Goal: Task Accomplishment & Management: Complete application form

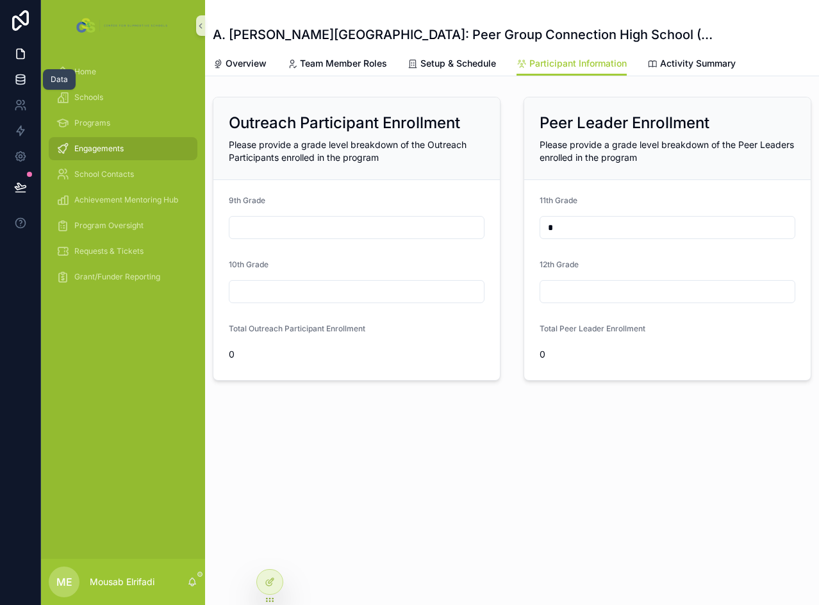
click at [19, 83] on icon at bounding box center [20, 79] width 13 height 13
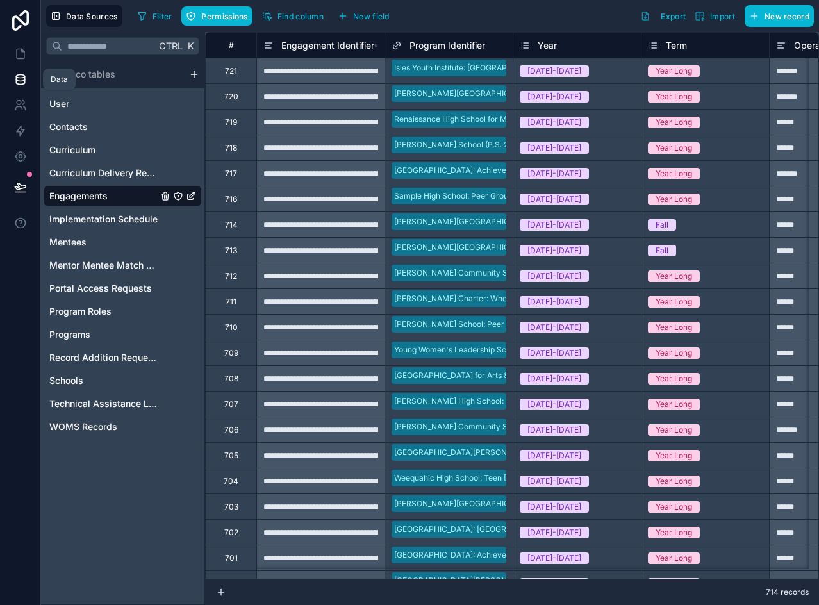
click at [22, 78] on icon at bounding box center [20, 76] width 8 height 3
click at [90, 108] on link "User" at bounding box center [103, 103] width 108 height 13
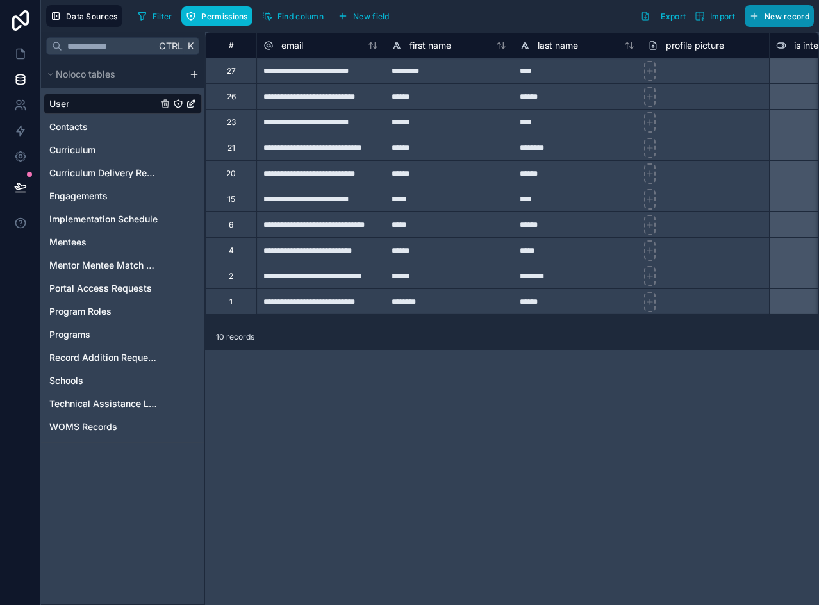
click at [766, 16] on span "New record" at bounding box center [787, 17] width 45 height 10
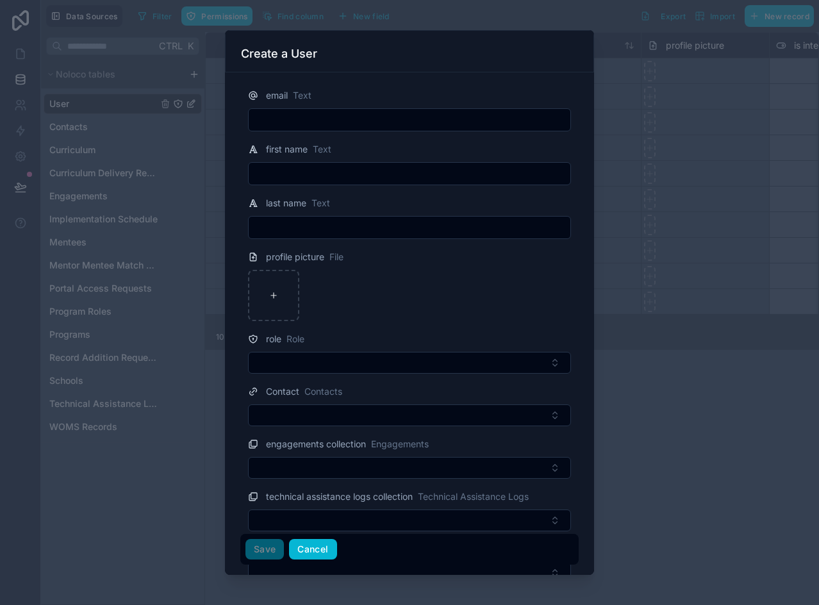
click at [318, 557] on button "Cancel" at bounding box center [312, 549] width 47 height 21
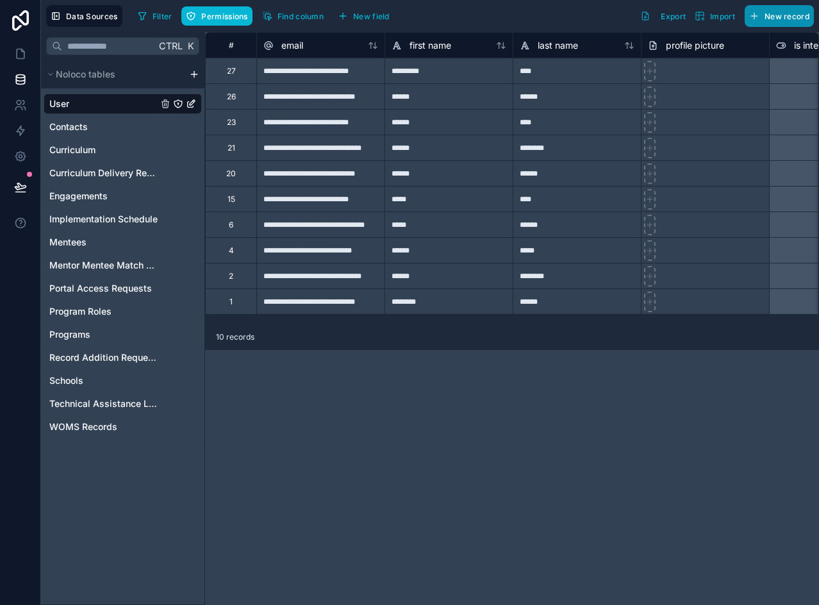
click at [781, 18] on span "New record" at bounding box center [787, 17] width 45 height 10
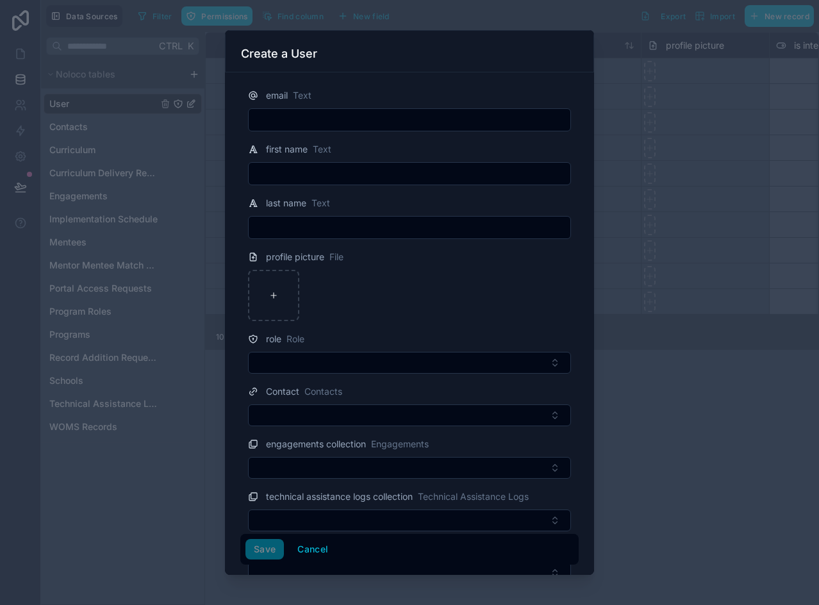
click at [383, 122] on input "text" at bounding box center [410, 120] width 322 height 18
click at [422, 127] on input "text" at bounding box center [410, 120] width 322 height 18
paste input "**********"
type input "**********"
click at [278, 170] on input "text" at bounding box center [410, 174] width 322 height 18
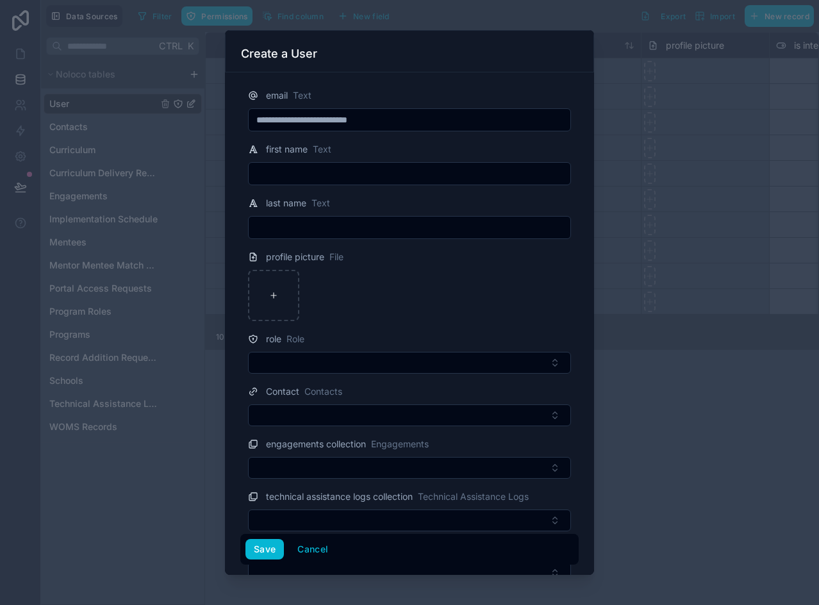
paste input "*****"
type input "*****"
click at [300, 231] on input "text" at bounding box center [410, 228] width 322 height 18
paste input "*****"
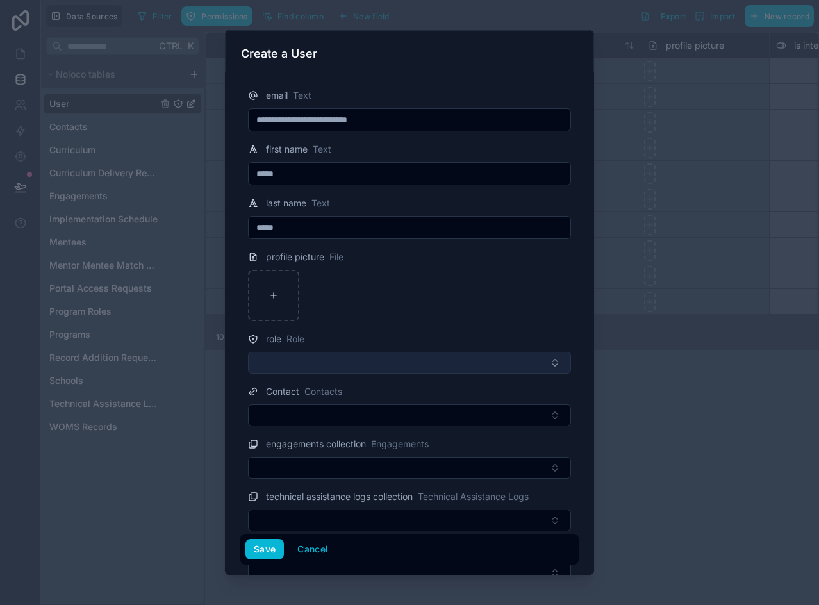
type input "*****"
click at [341, 360] on button "Select Button" at bounding box center [409, 363] width 323 height 22
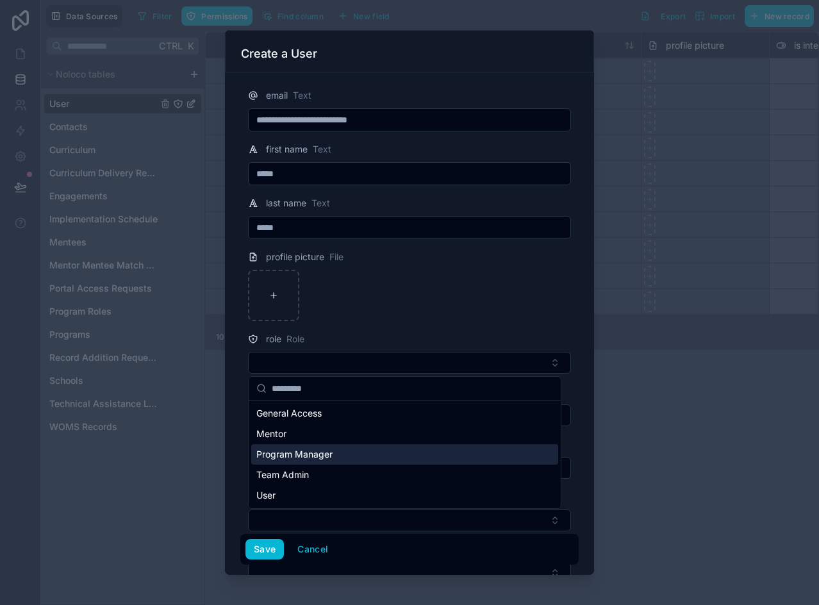
click at [318, 456] on span "Program Manager" at bounding box center [294, 454] width 76 height 13
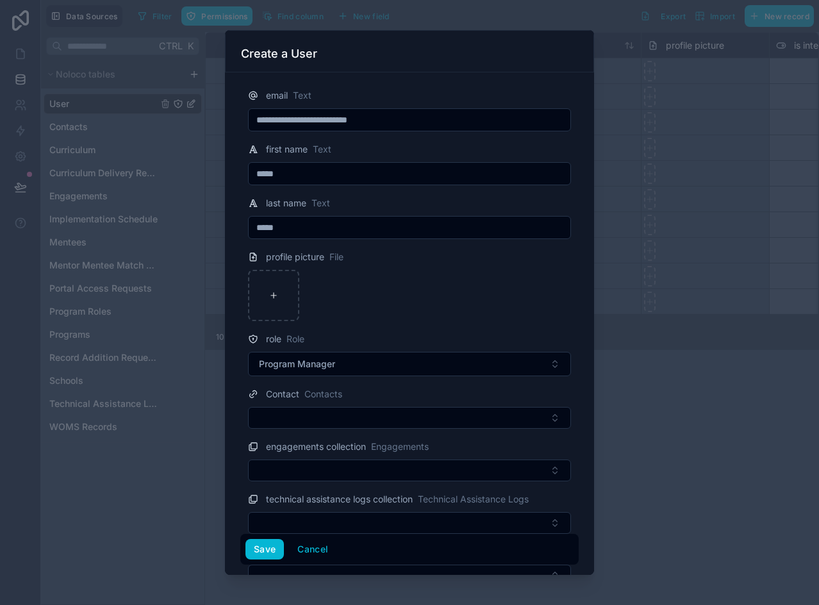
click at [240, 440] on div "**********" at bounding box center [409, 323] width 369 height 502
click at [265, 550] on button "Save" at bounding box center [264, 549] width 38 height 21
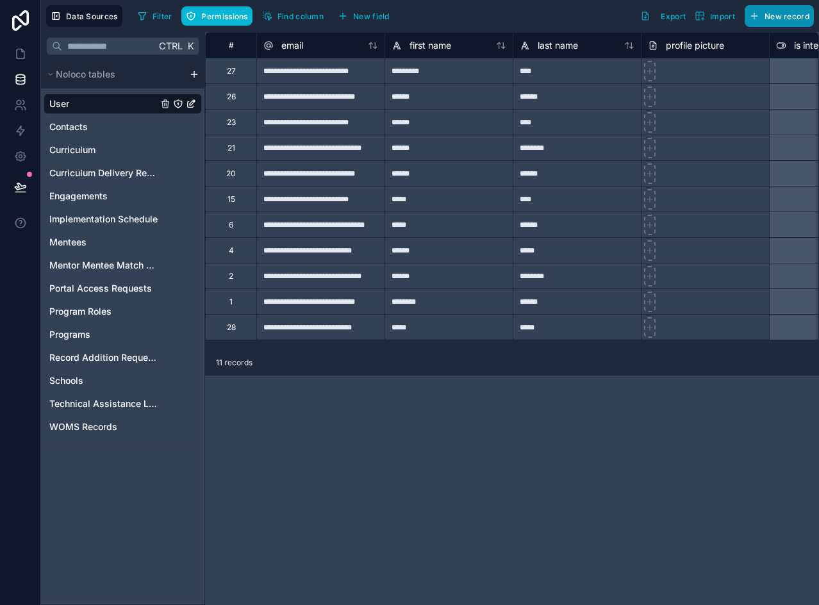
click at [779, 14] on span "New record" at bounding box center [787, 17] width 45 height 10
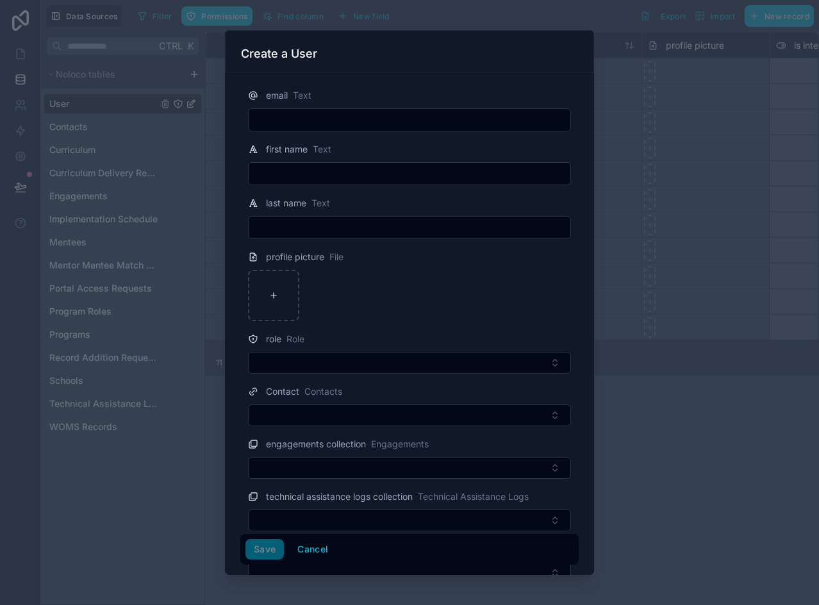
click at [379, 113] on input "text" at bounding box center [410, 120] width 322 height 18
paste input "**********"
type input "**********"
click at [346, 170] on input "text" at bounding box center [410, 174] width 322 height 18
paste input "*******"
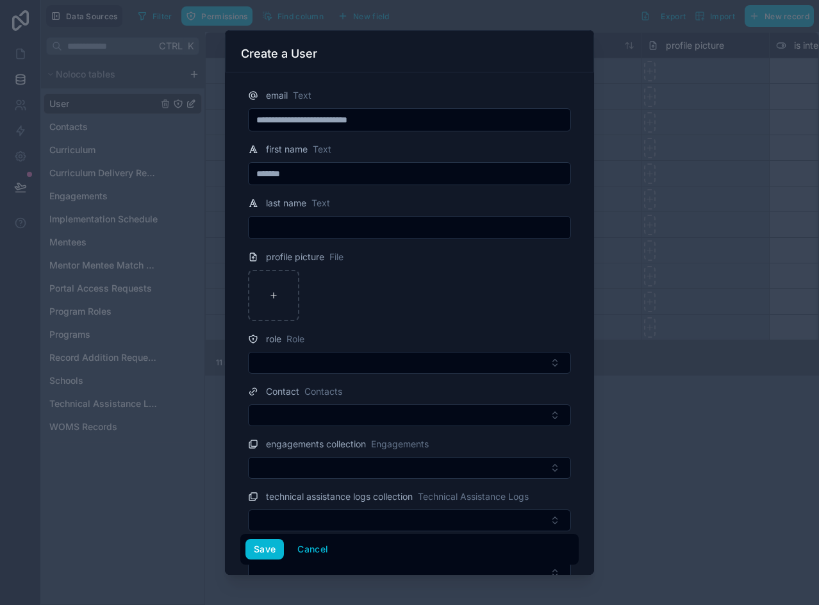
type input "*******"
click at [300, 226] on input "text" at bounding box center [410, 228] width 322 height 18
paste input "*****"
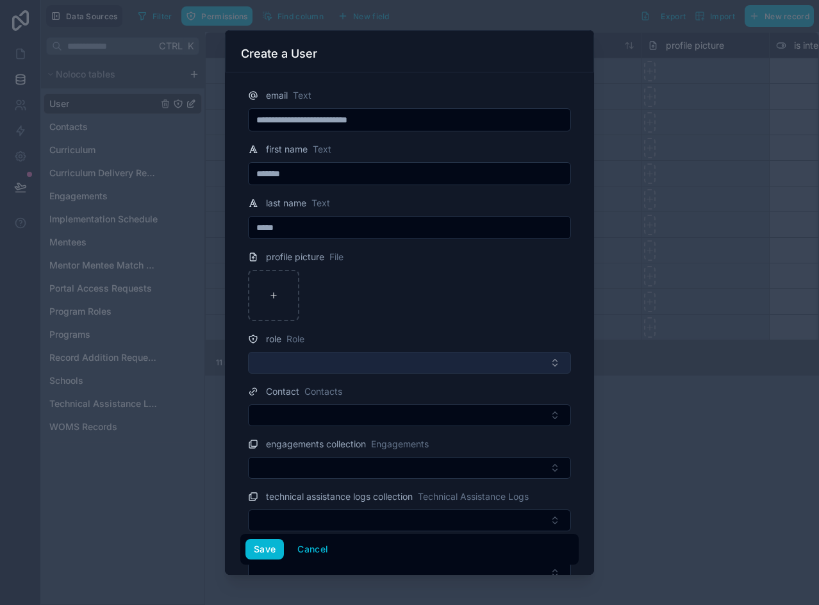
type input "*****"
click at [326, 366] on button "Select Button" at bounding box center [409, 363] width 323 height 22
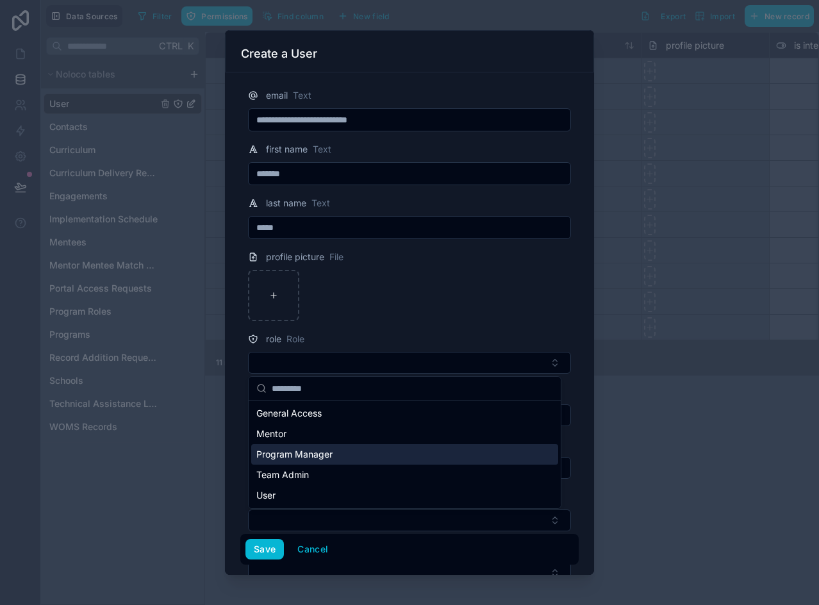
click at [306, 458] on span "Program Manager" at bounding box center [294, 454] width 76 height 13
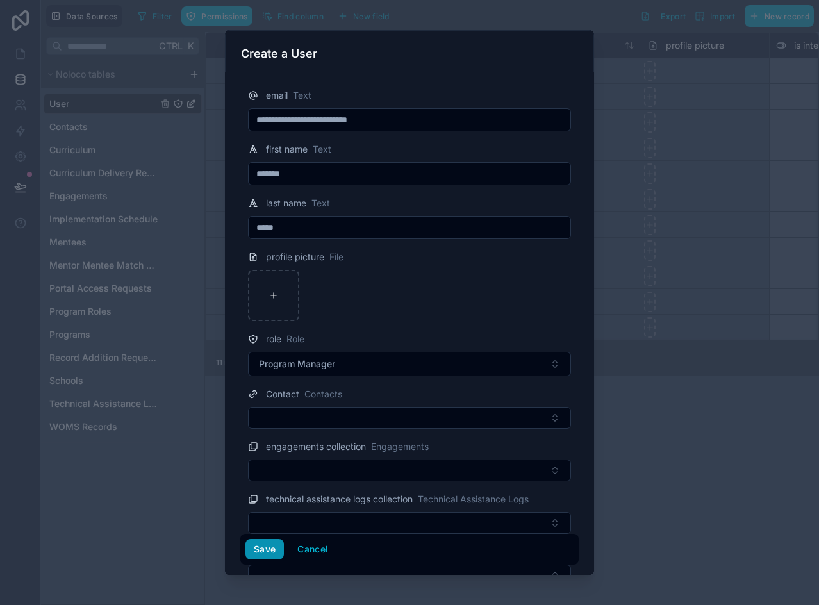
click at [271, 549] on button "Save" at bounding box center [264, 549] width 38 height 21
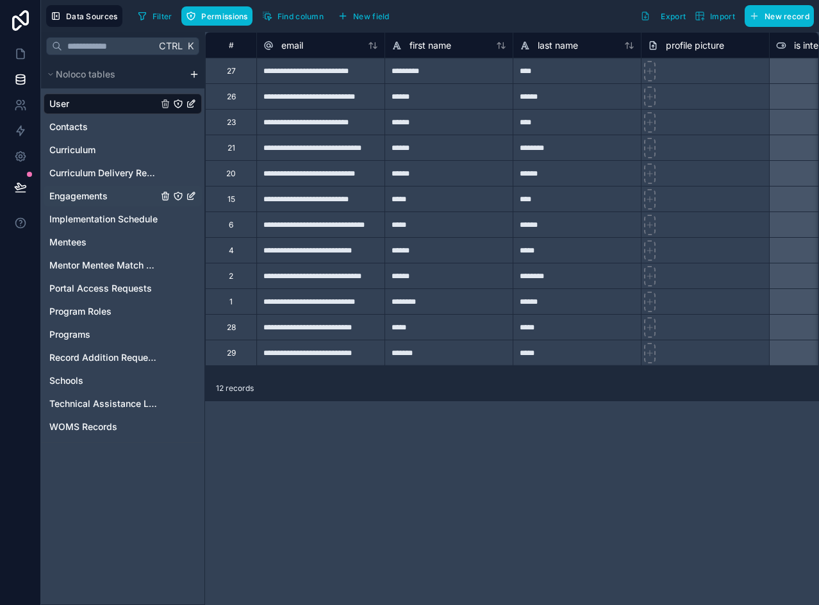
drag, startPoint x: 86, startPoint y: 199, endPoint x: 95, endPoint y: 192, distance: 11.9
click at [86, 199] on span "Engagements" at bounding box center [78, 196] width 58 height 13
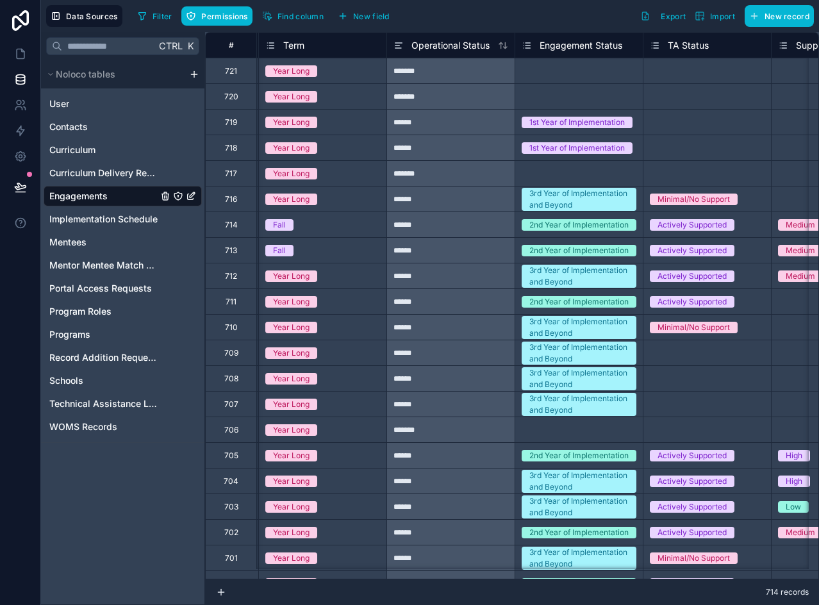
scroll to position [0, 422]
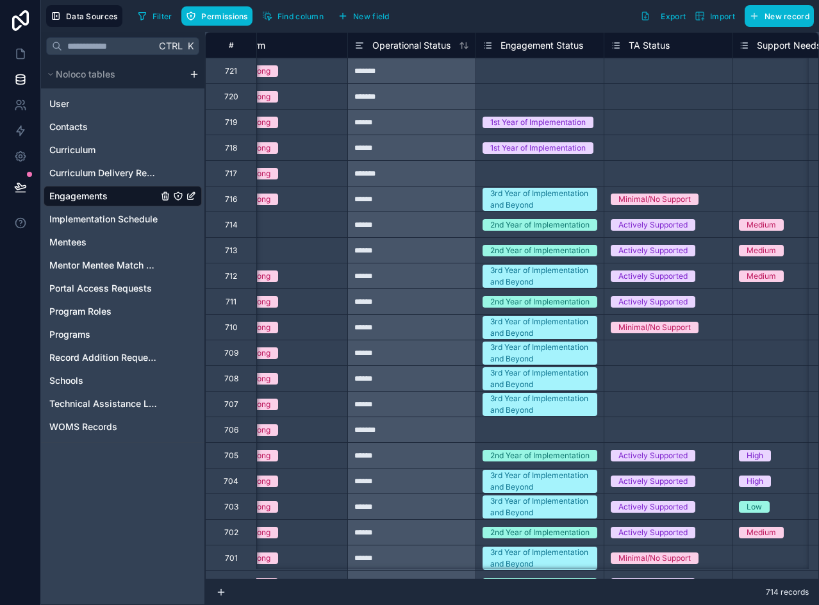
click at [554, 40] on span "Engagement Status" at bounding box center [541, 45] width 83 height 13
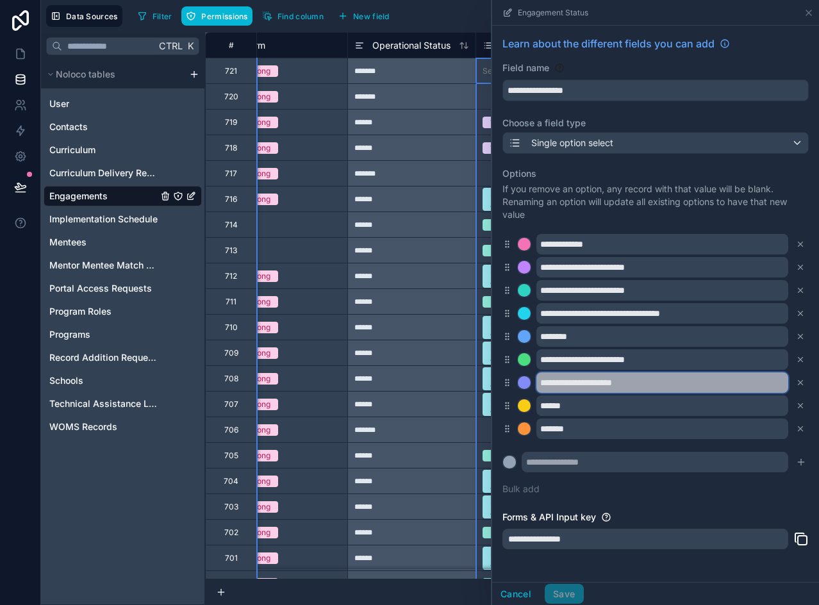
click at [609, 382] on input "**********" at bounding box center [662, 382] width 252 height 21
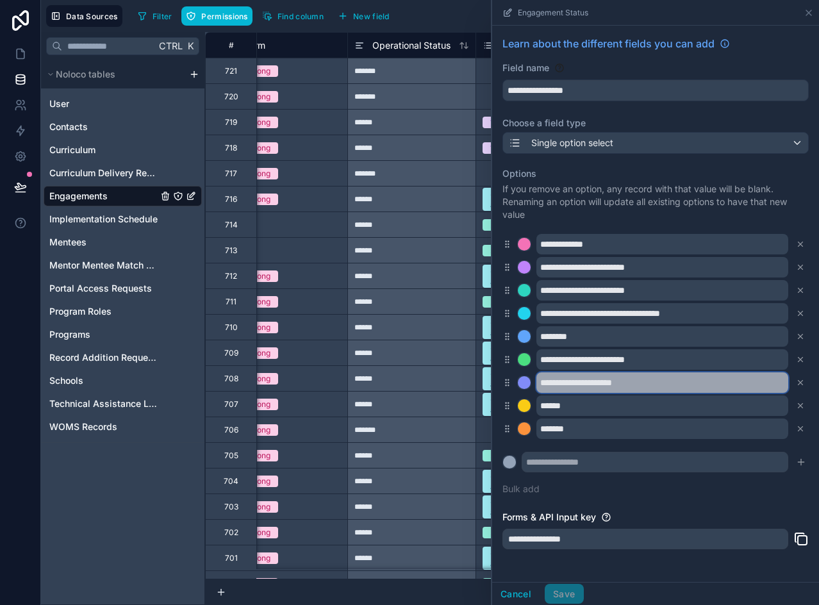
click at [609, 382] on input "**********" at bounding box center [662, 382] width 252 height 21
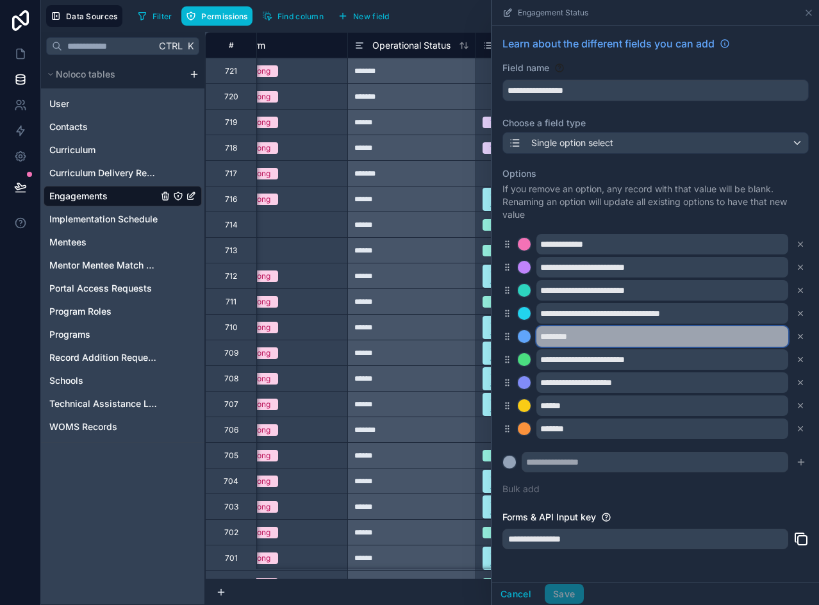
click at [568, 338] on input "********" at bounding box center [662, 336] width 252 height 21
click at [24, 59] on icon at bounding box center [20, 53] width 13 height 13
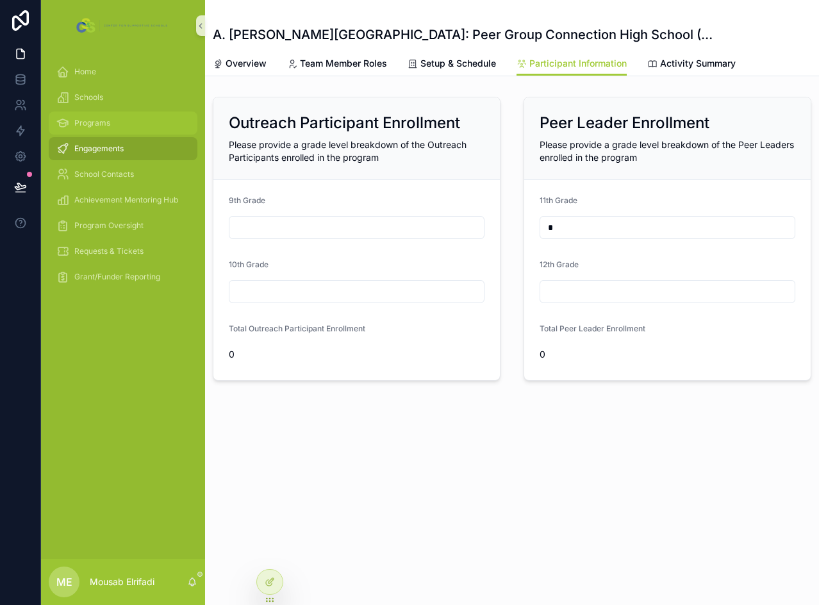
click at [122, 131] on div "Programs" at bounding box center [122, 123] width 133 height 21
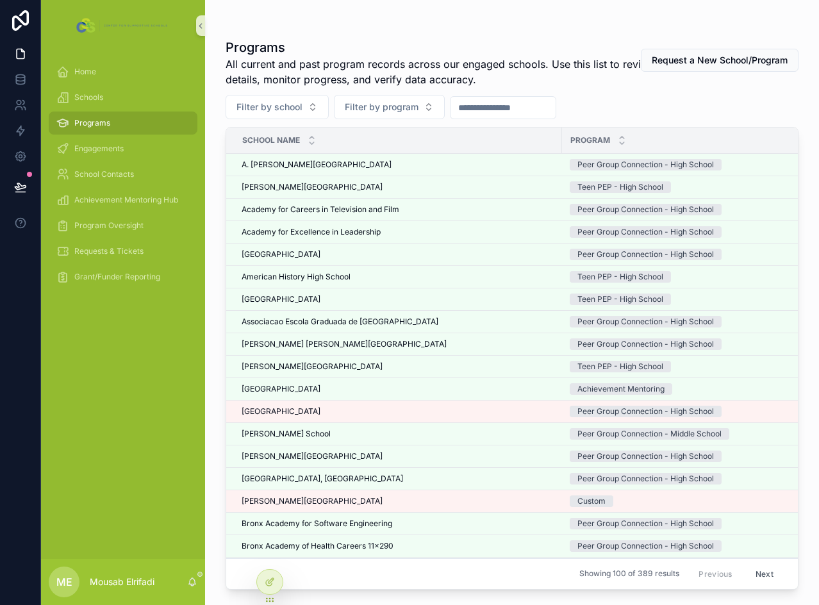
click at [109, 135] on div "Programs" at bounding box center [123, 123] width 164 height 26
click at [113, 147] on span "Engagements" at bounding box center [98, 149] width 49 height 10
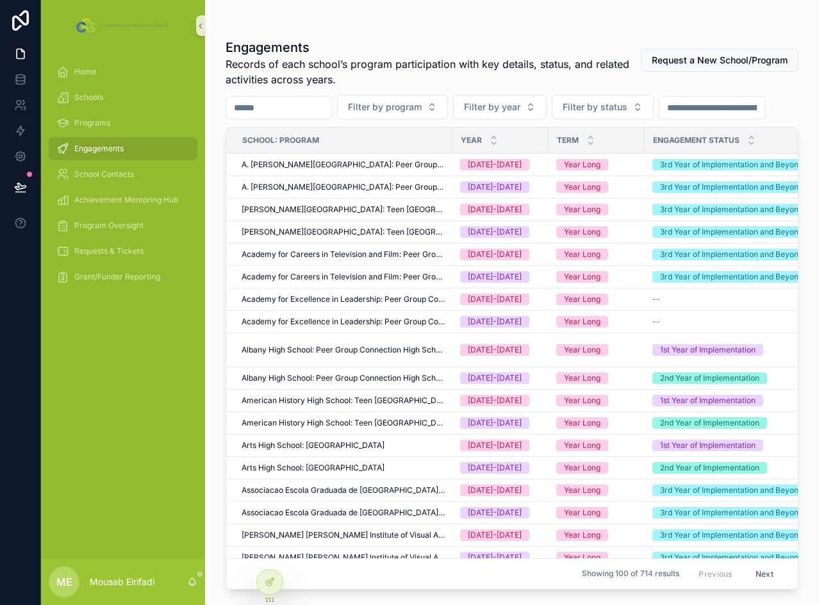
click at [302, 113] on input "scrollable content" at bounding box center [278, 108] width 105 height 18
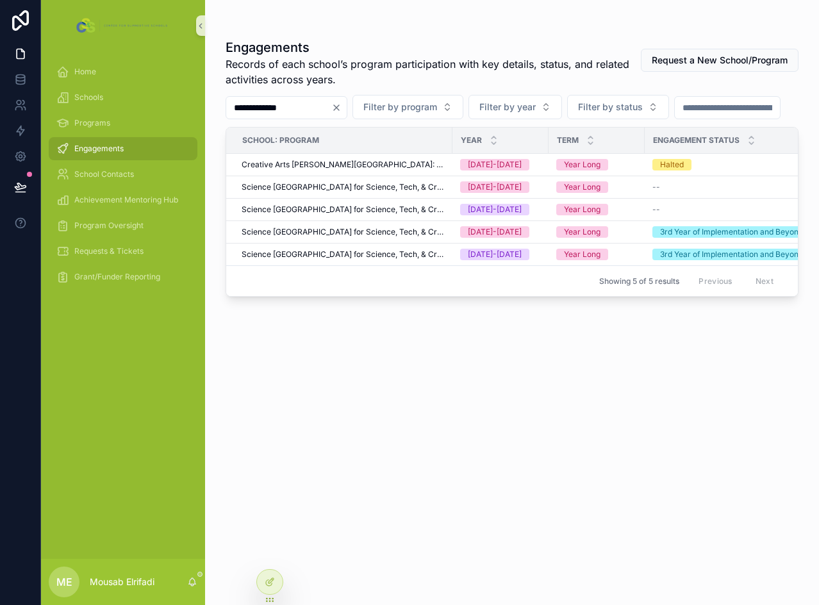
type input "**********"
click at [370, 170] on span "Creative Arts [PERSON_NAME][GEOGRAPHIC_DATA]: [GEOGRAPHIC_DATA]" at bounding box center [343, 165] width 203 height 10
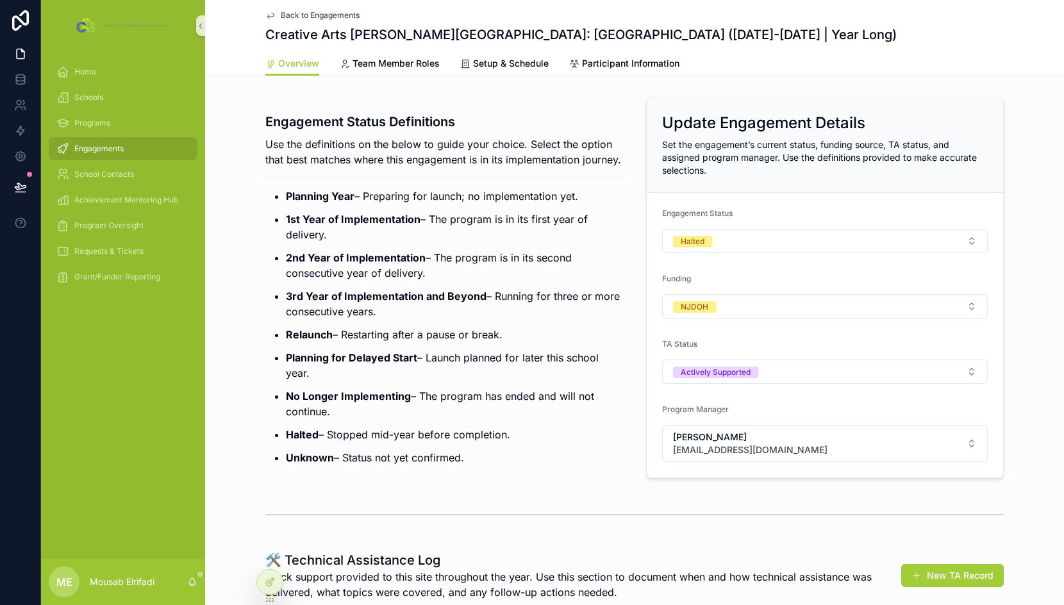
click at [119, 142] on div "Engagements" at bounding box center [122, 148] width 133 height 21
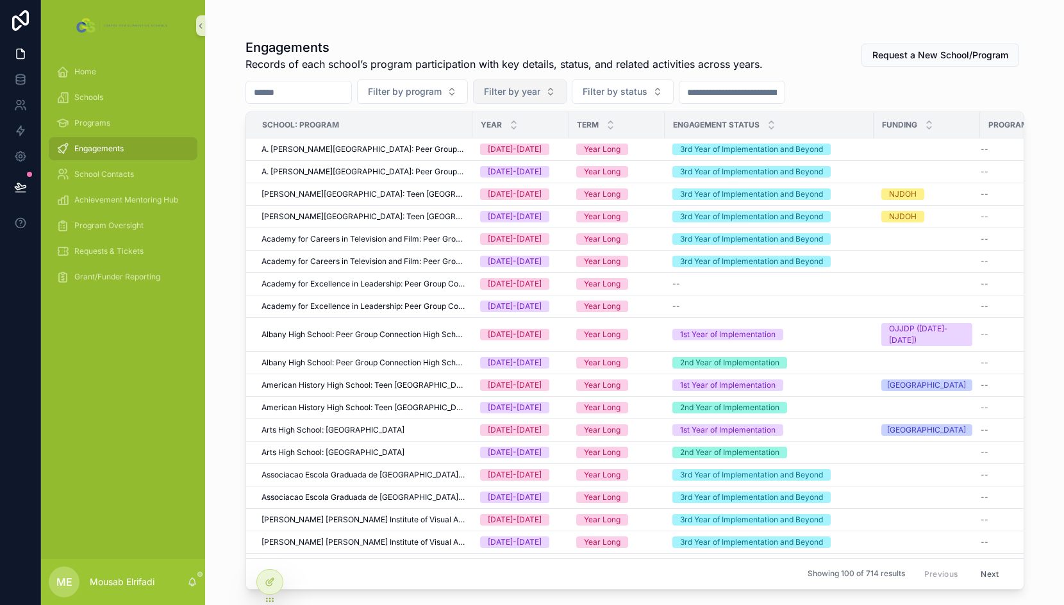
click at [530, 92] on span "Filter by year" at bounding box center [512, 91] width 56 height 13
click at [502, 160] on div "[DATE]-[DATE]" at bounding box center [551, 164] width 154 height 21
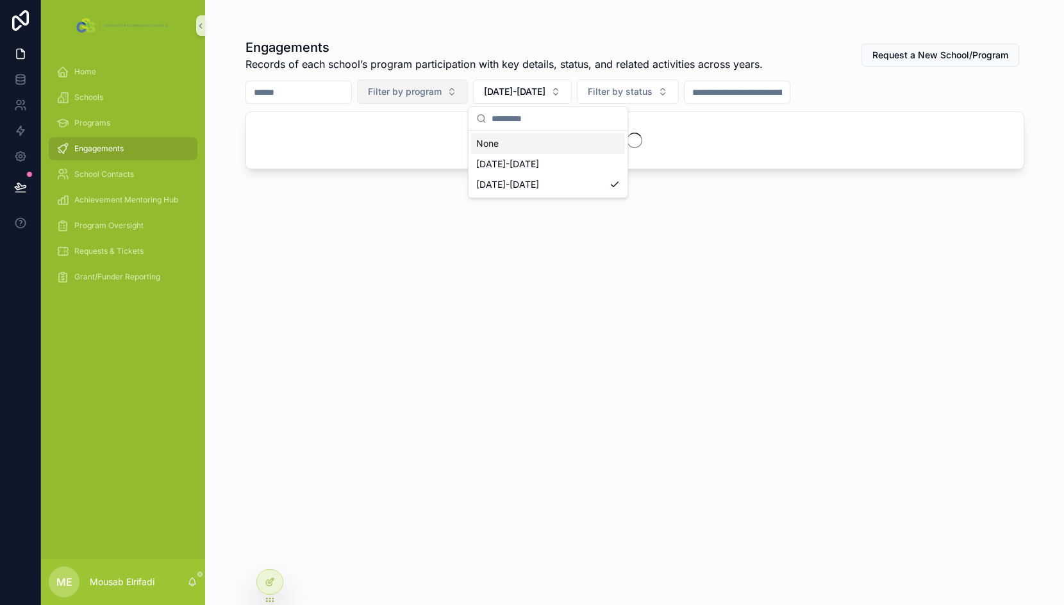
click at [468, 88] on button "Filter by program" at bounding box center [412, 91] width 111 height 24
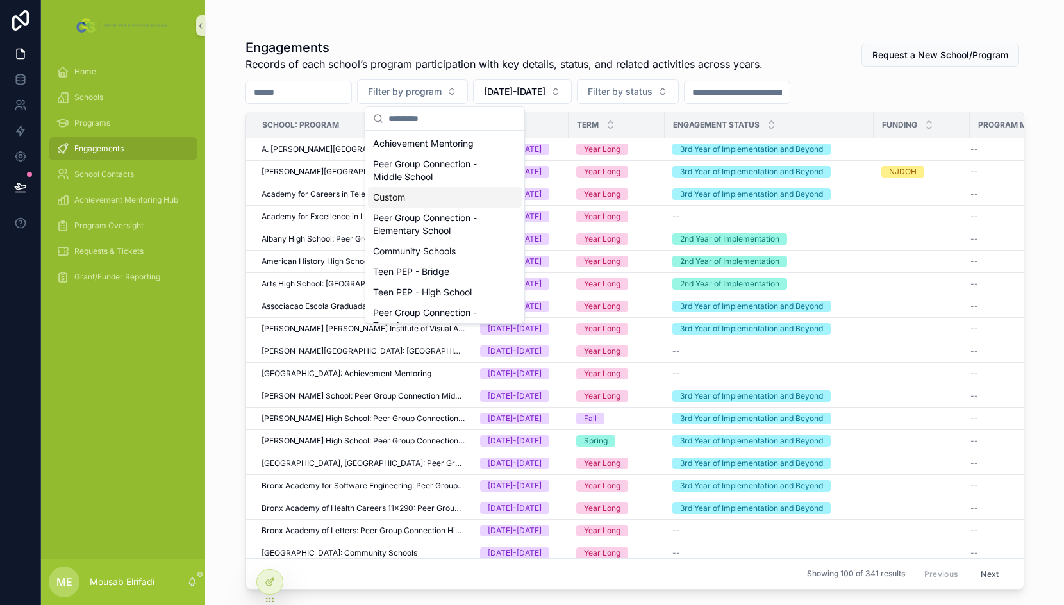
scroll to position [64, 0]
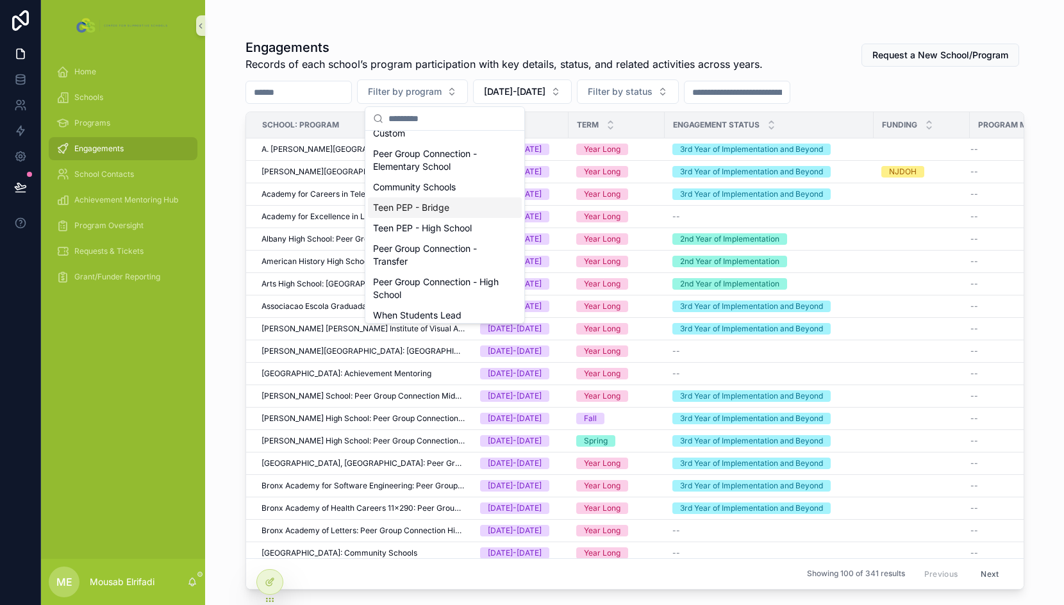
click at [457, 211] on div "Teen PEP - Bridge" at bounding box center [445, 207] width 154 height 21
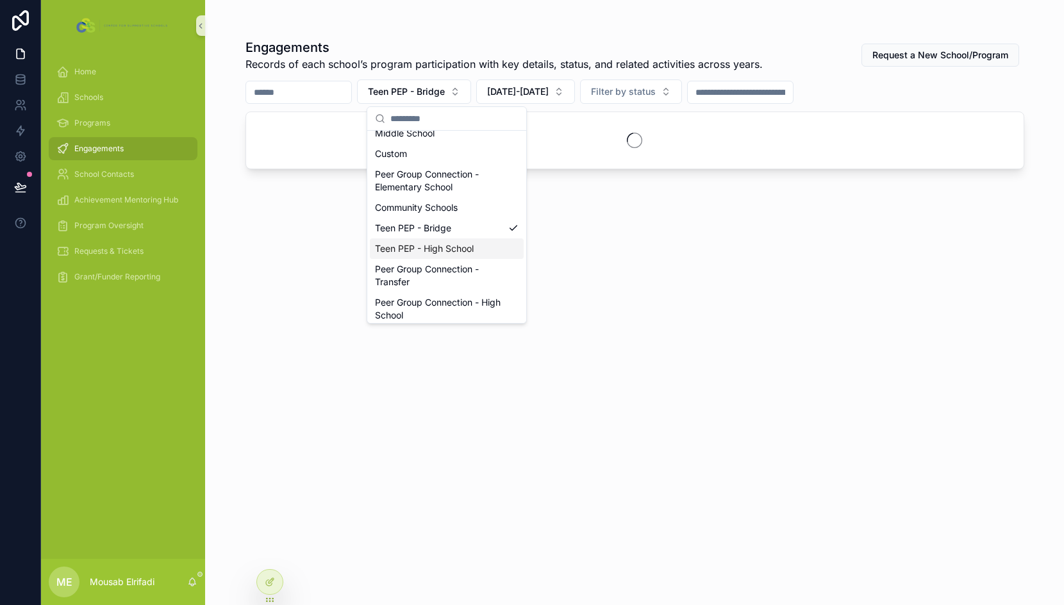
scroll to position [85, 0]
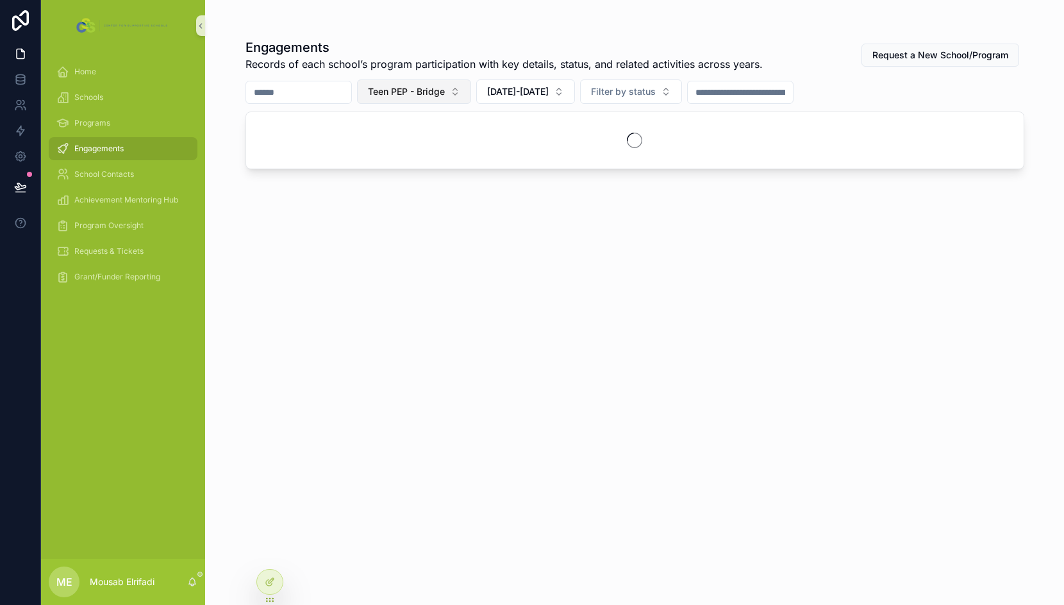
click at [467, 100] on button "Teen PEP - Bridge" at bounding box center [414, 91] width 114 height 24
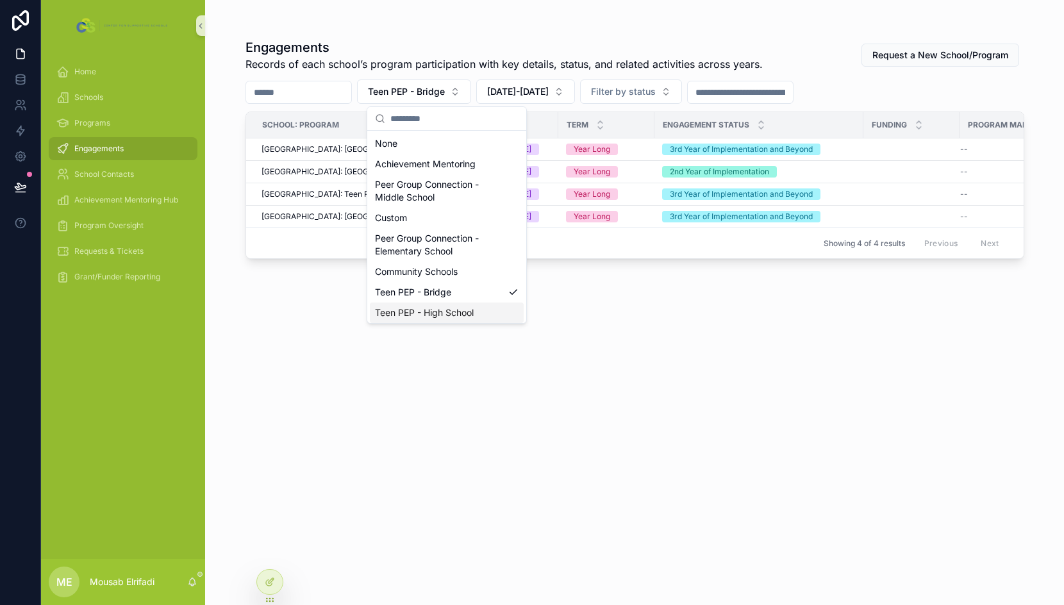
click at [463, 311] on div "Teen PEP - High School" at bounding box center [447, 312] width 154 height 21
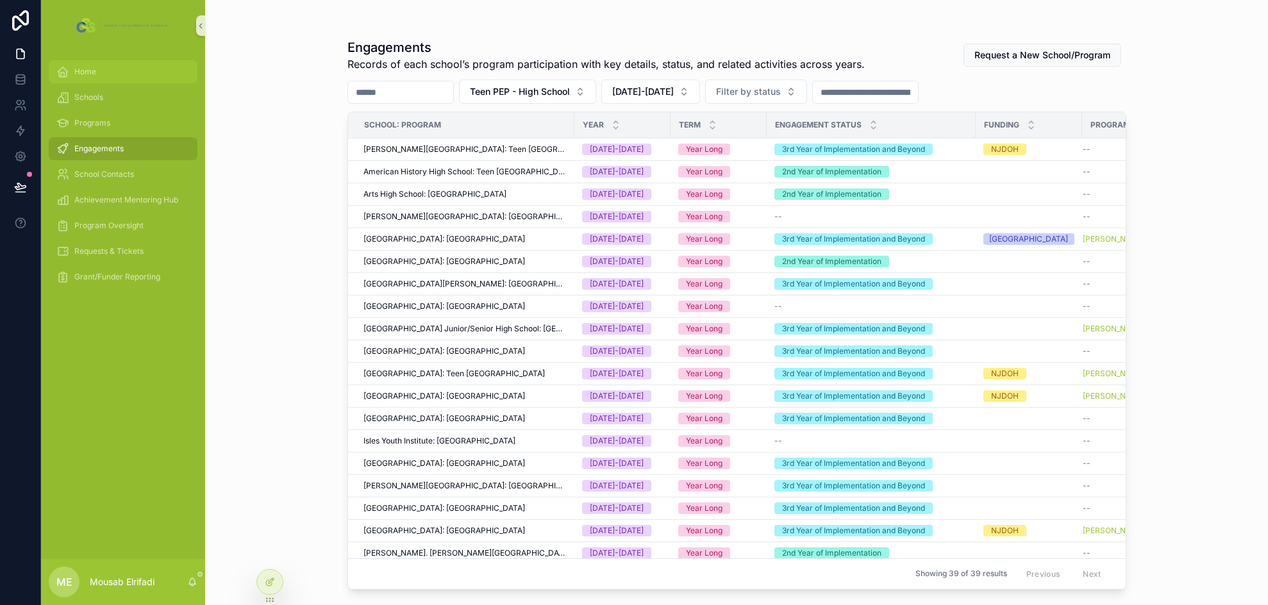
click at [94, 79] on div "Home" at bounding box center [122, 72] width 133 height 21
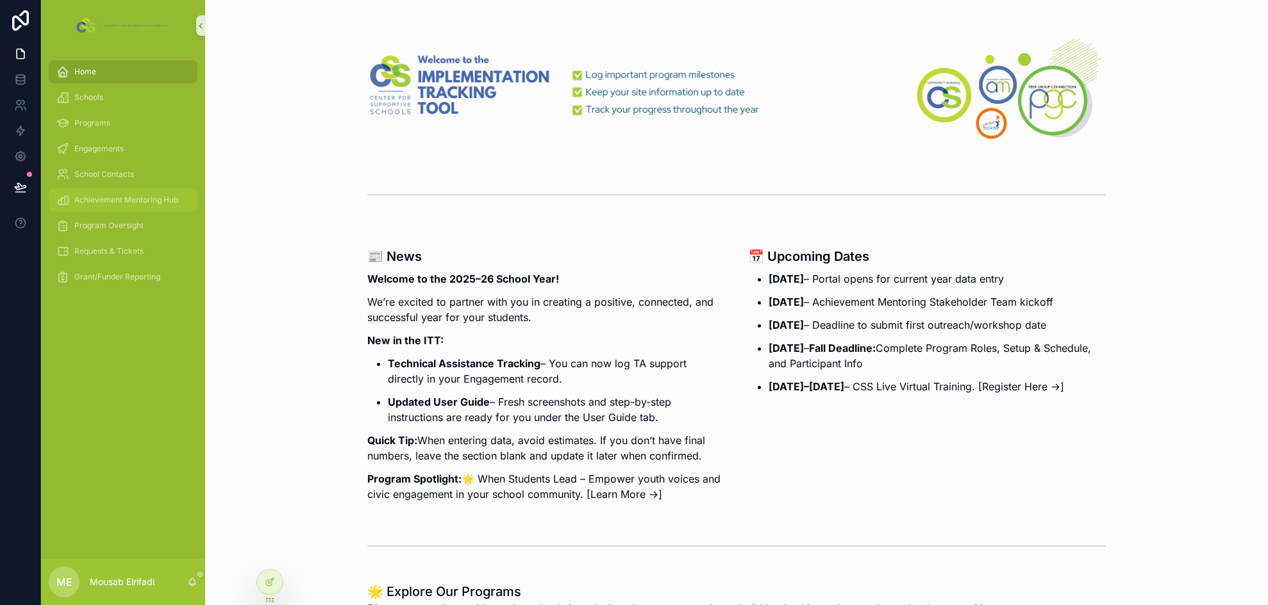
click at [121, 194] on div "Achievement Mentoring Hub" at bounding box center [122, 200] width 133 height 21
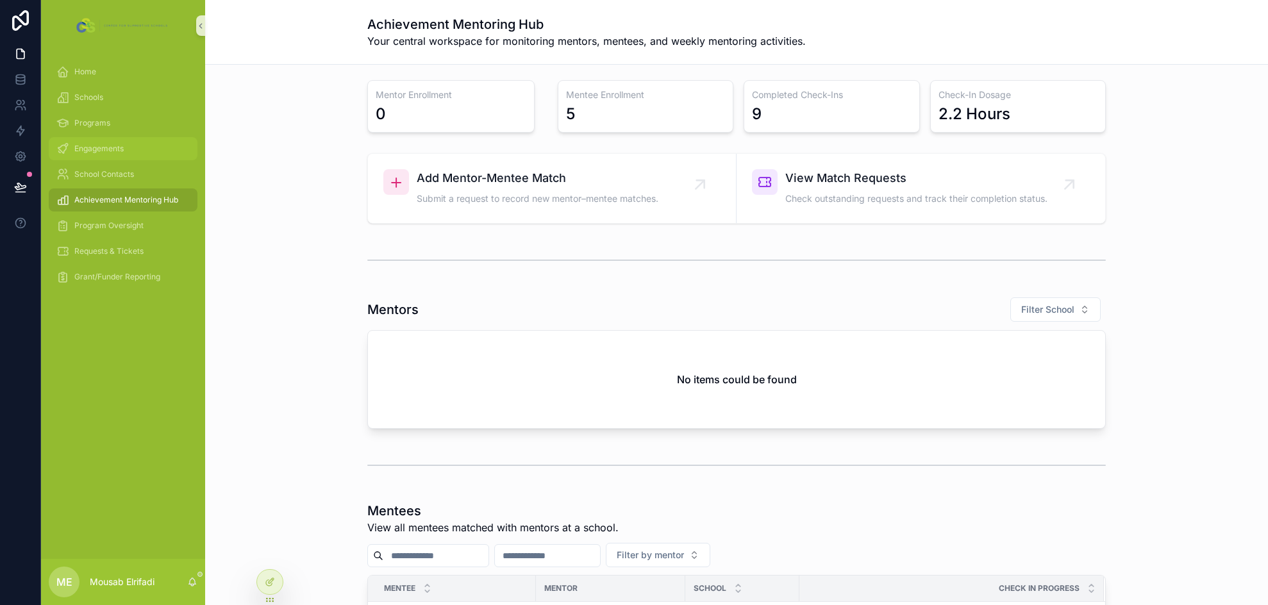
click at [111, 150] on span "Engagements" at bounding box center [98, 149] width 49 height 10
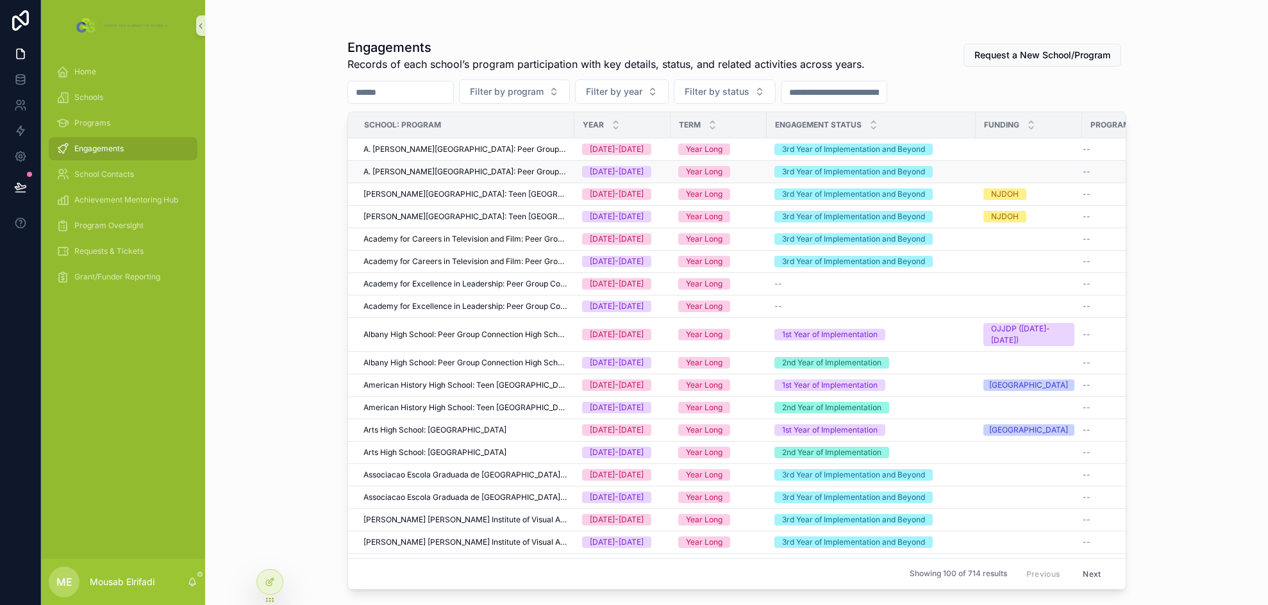
click at [535, 170] on span "A. [PERSON_NAME][GEOGRAPHIC_DATA]: Peer Group Connection High School" at bounding box center [464, 172] width 203 height 10
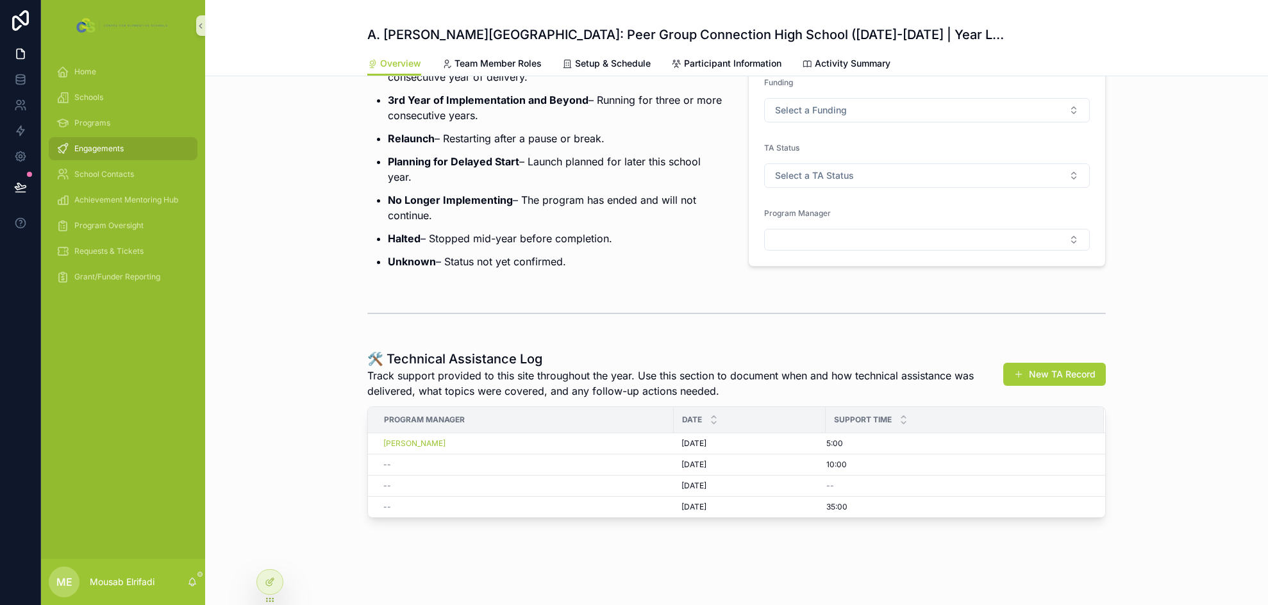
scroll to position [211, 0]
click at [434, 542] on div "A. [PERSON_NAME][GEOGRAPHIC_DATA]: Peer Group Connection High School ([DATE]-[D…" at bounding box center [736, 204] width 1063 height 801
click at [327, 447] on div "🛠️ Technical Assistance Log Track support provided to this site throughout the …" at bounding box center [736, 434] width 1063 height 178
click at [818, 370] on button "New TA Record" at bounding box center [1054, 374] width 103 height 23
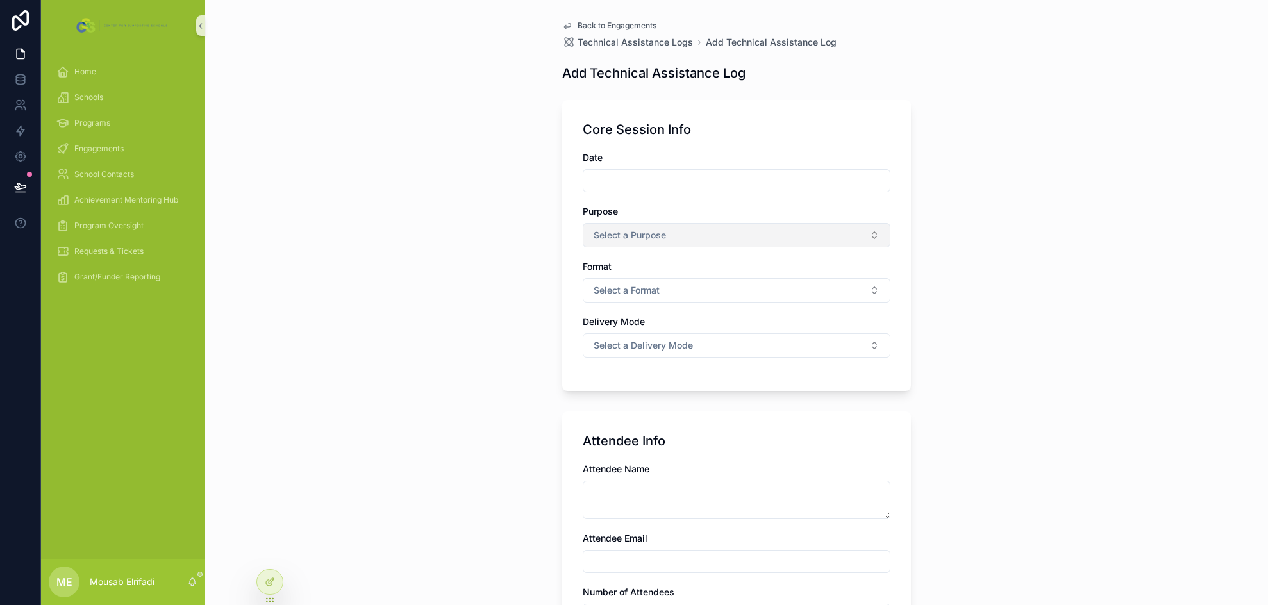
click at [690, 241] on button "Select a Purpose" at bounding box center [737, 235] width 308 height 24
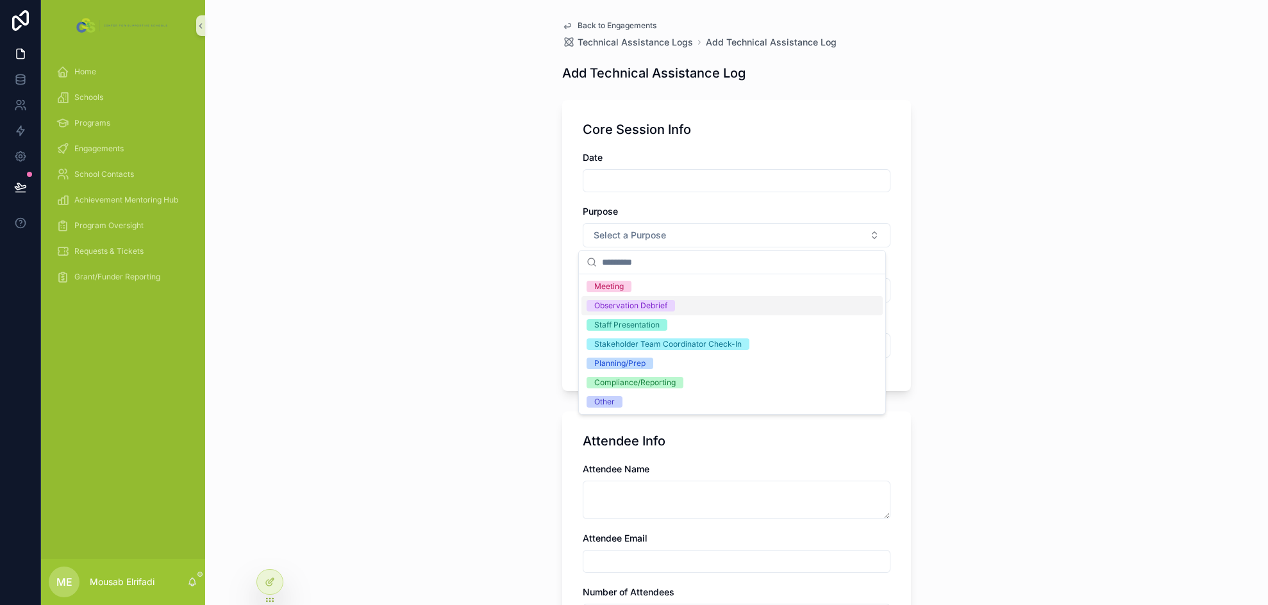
click at [506, 197] on div "Back to Engagements Technical Assistance Logs Add Technical Assistance Log Add …" at bounding box center [736, 302] width 1063 height 605
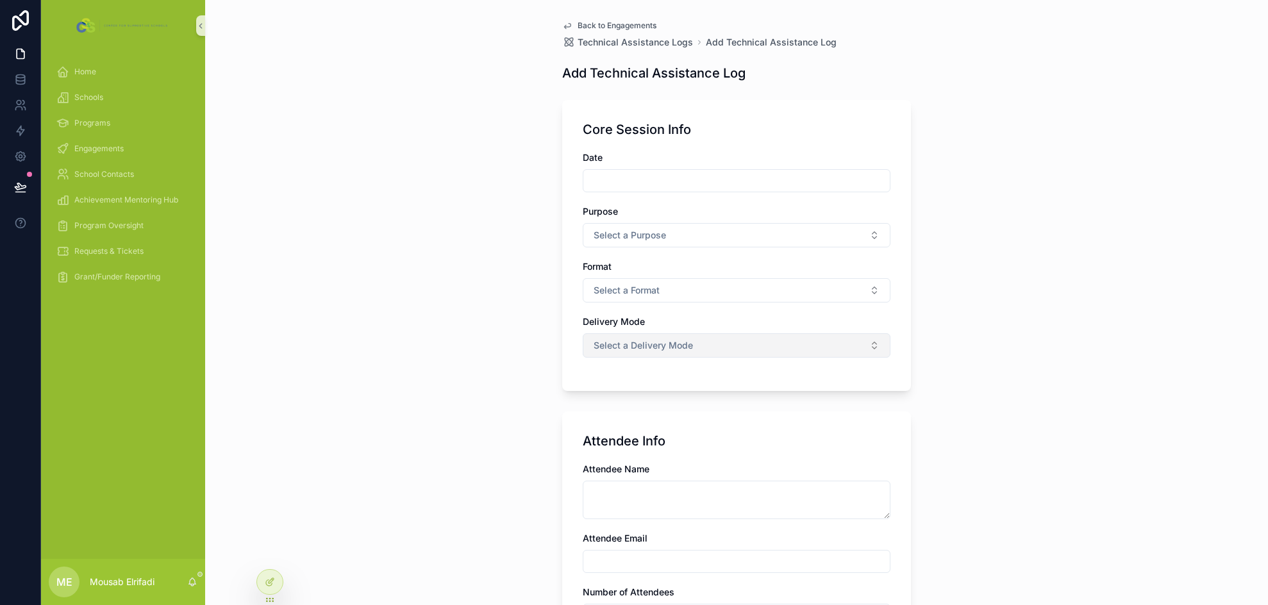
click at [643, 343] on span "Select a Delivery Mode" at bounding box center [642, 345] width 99 height 13
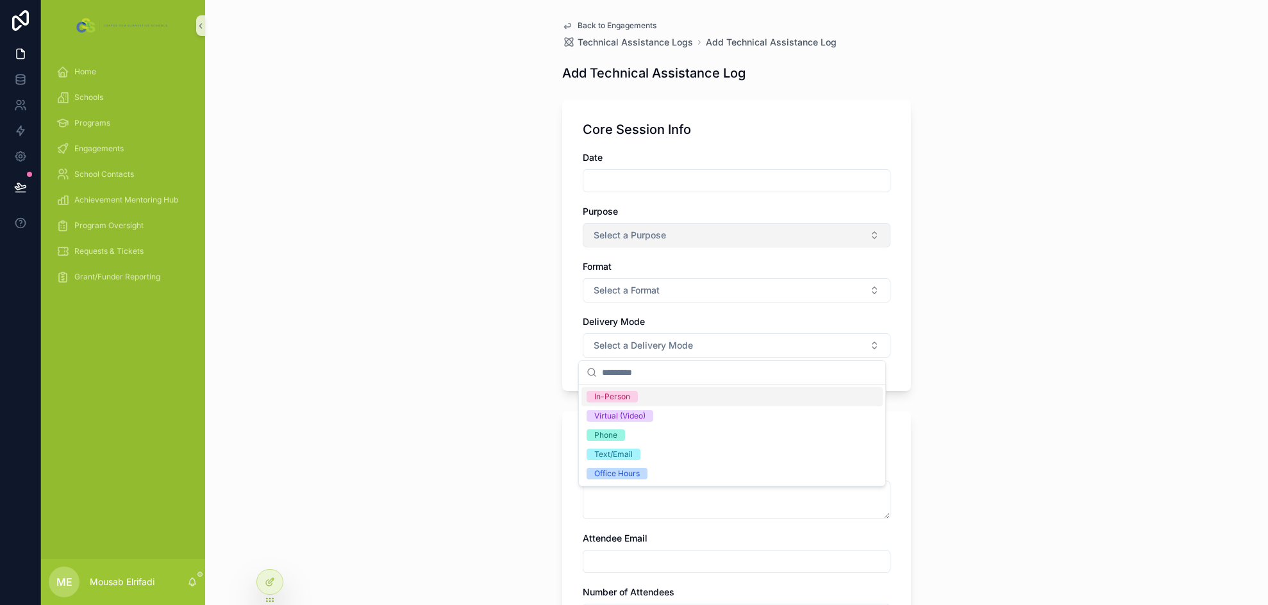
click at [626, 230] on span "Select a Purpose" at bounding box center [629, 235] width 72 height 13
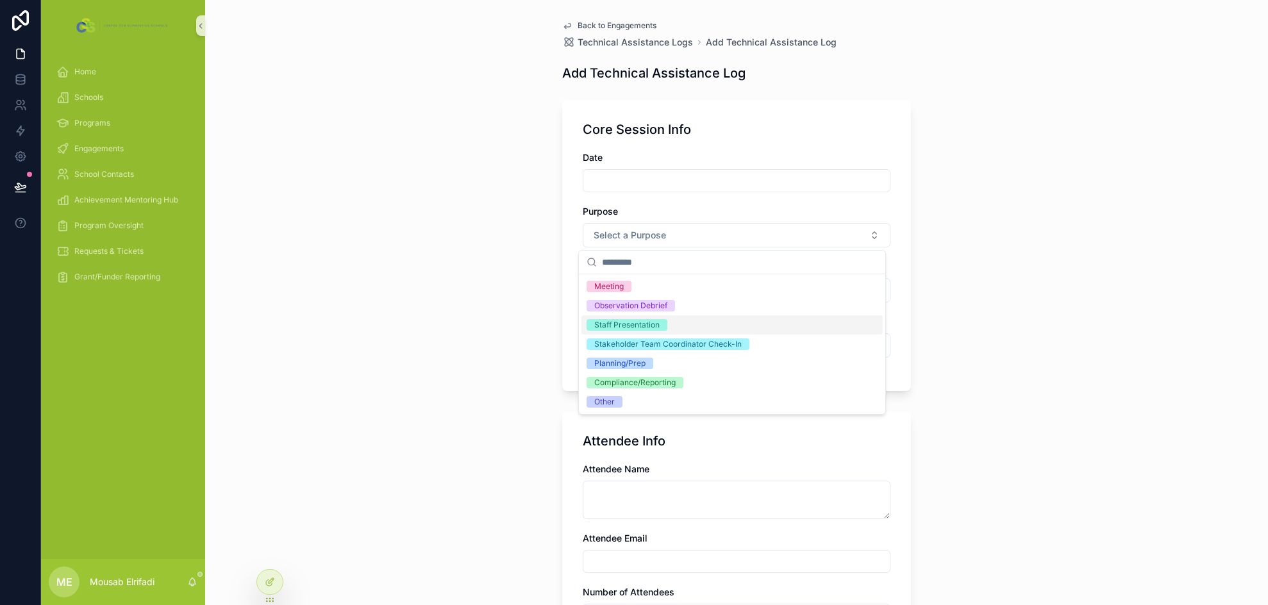
click at [490, 288] on div "Back to Engagements Technical Assistance Logs Add Technical Assistance Log Add …" at bounding box center [736, 302] width 1063 height 605
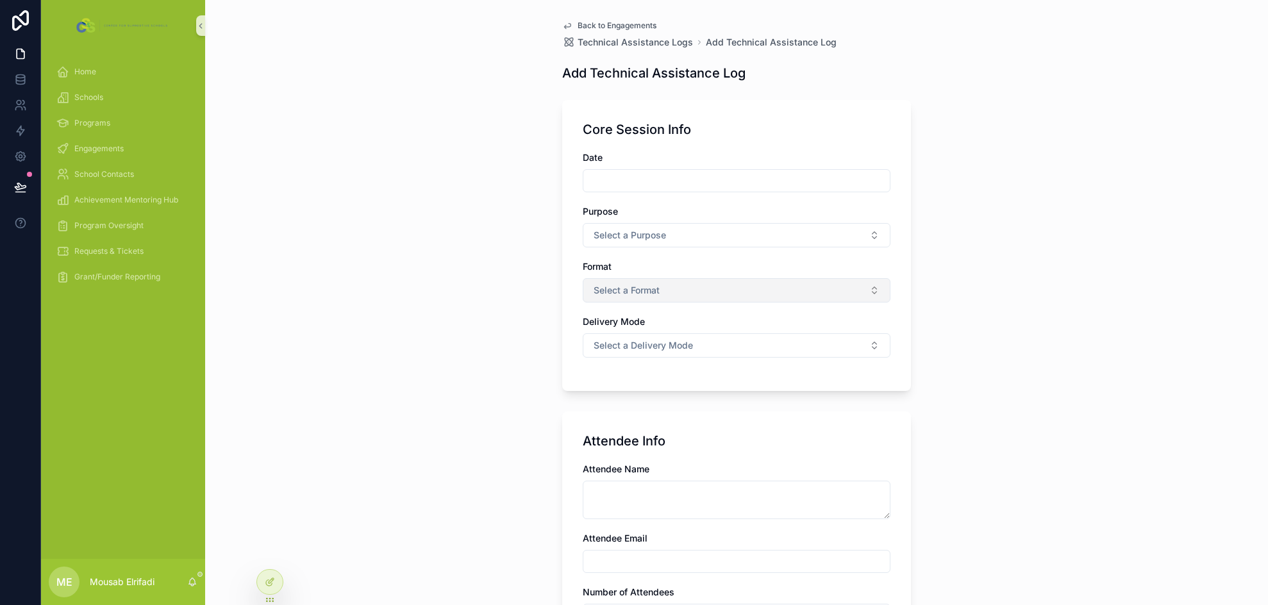
click at [635, 288] on span "Select a Format" at bounding box center [626, 290] width 66 height 13
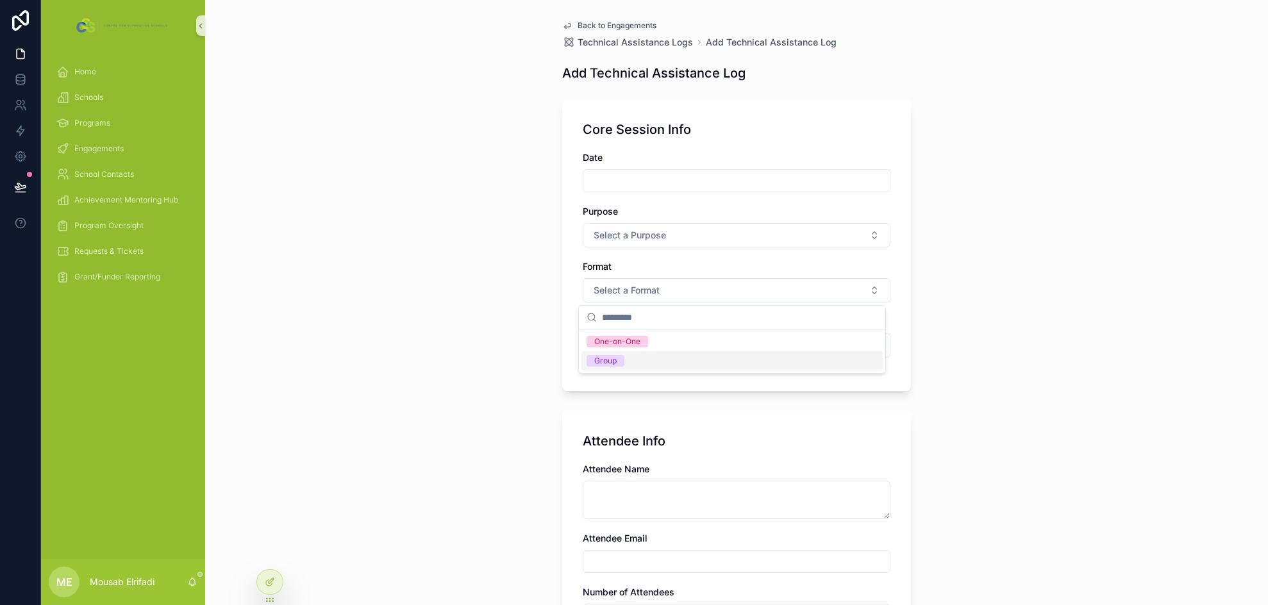
click at [350, 295] on div "Back to Engagements Technical Assistance Logs Add Technical Assistance Log Add …" at bounding box center [736, 302] width 1063 height 605
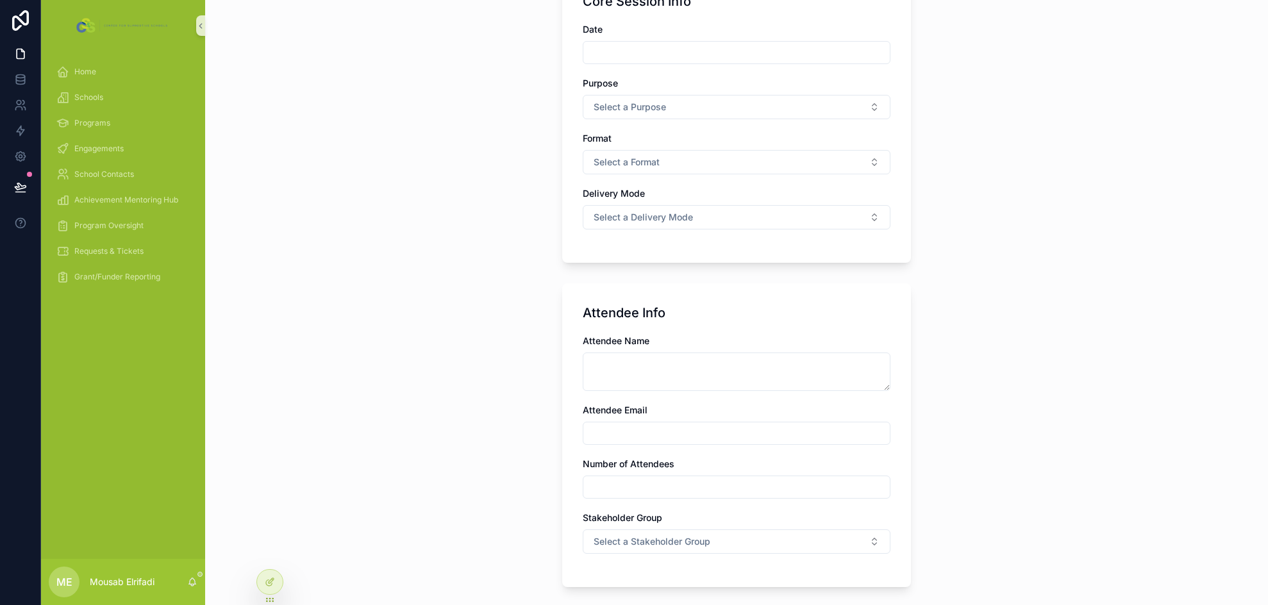
scroll to position [192, 0]
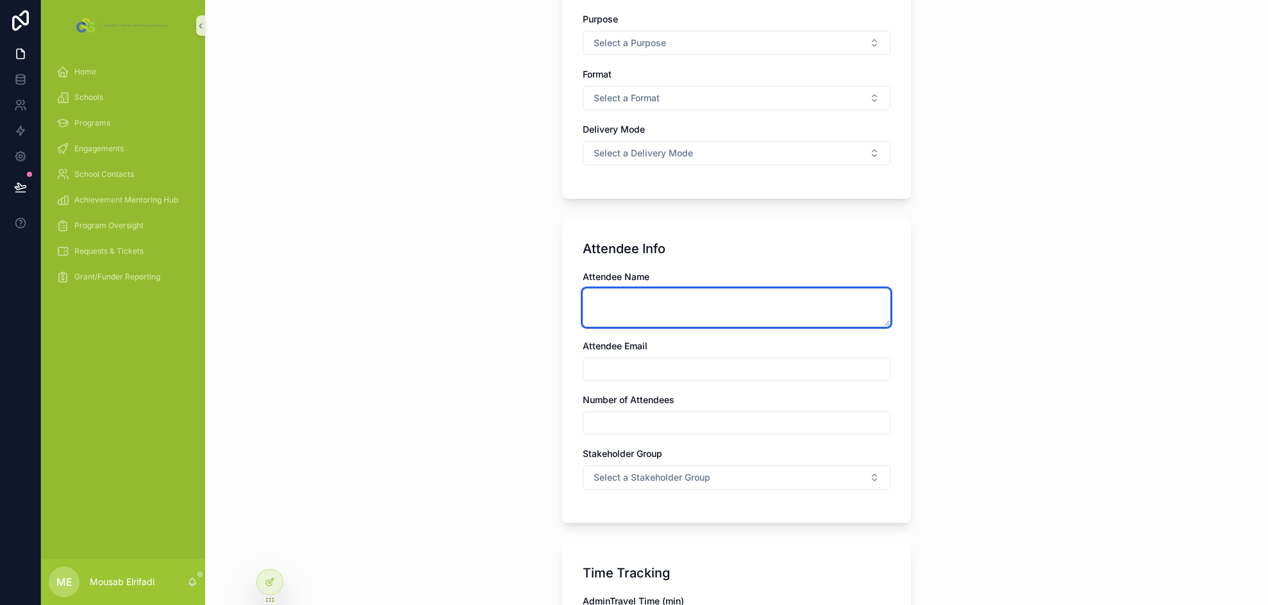
click at [634, 311] on textarea "scrollable content" at bounding box center [737, 307] width 308 height 38
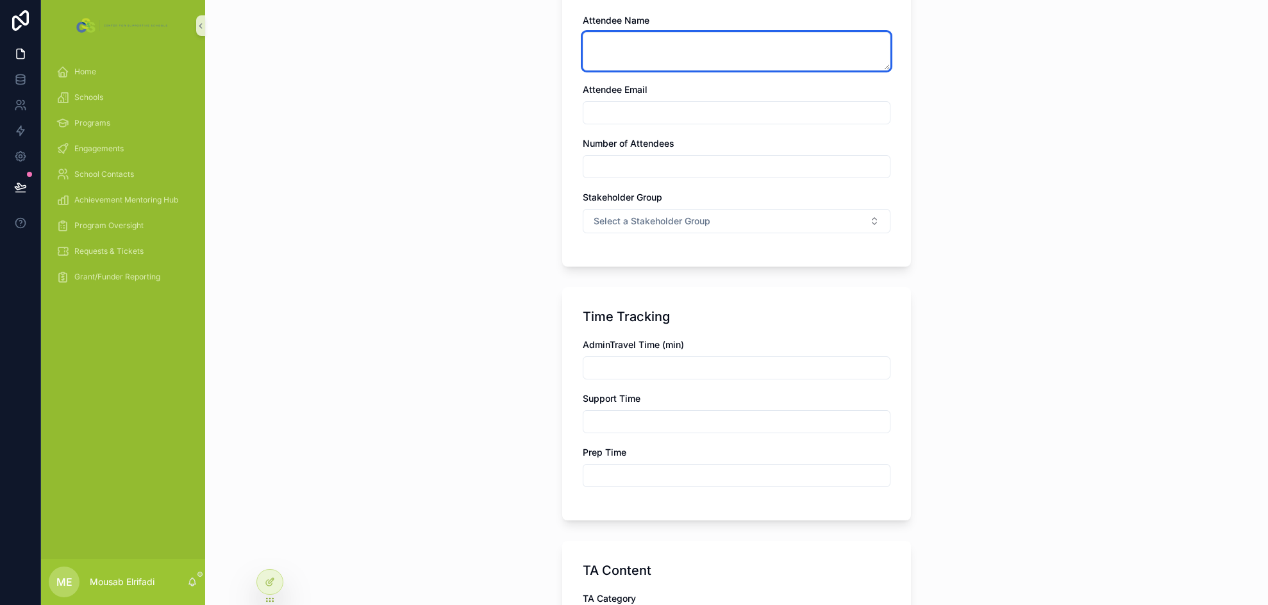
scroll to position [513, 0]
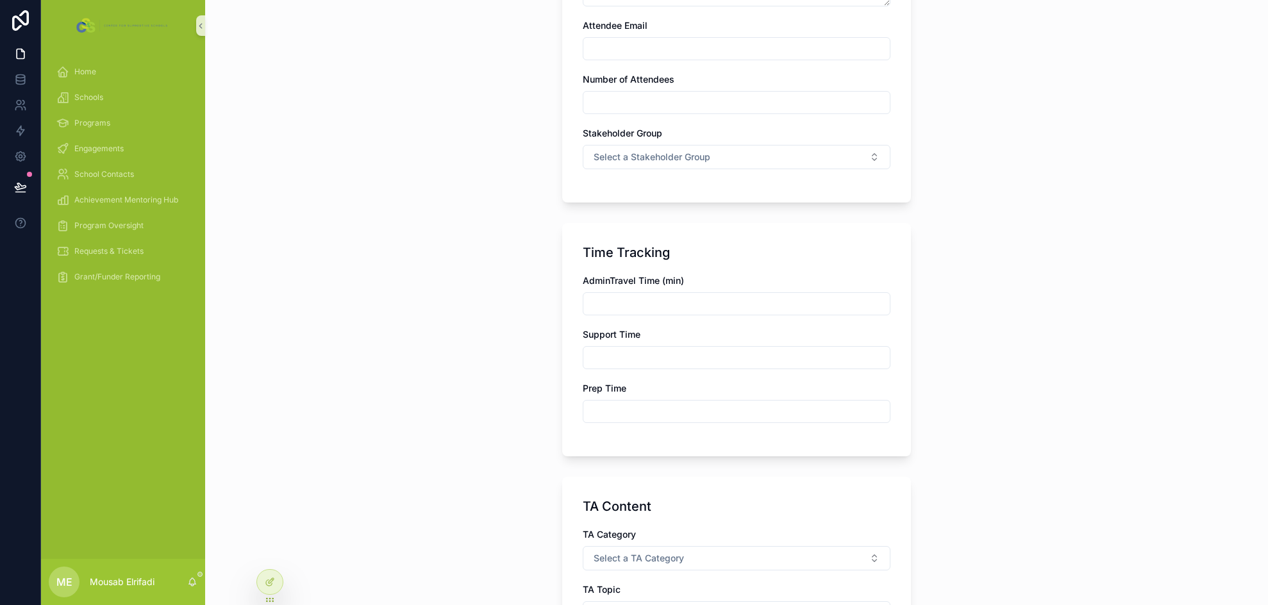
click at [641, 300] on input "scrollable content" at bounding box center [736, 304] width 306 height 18
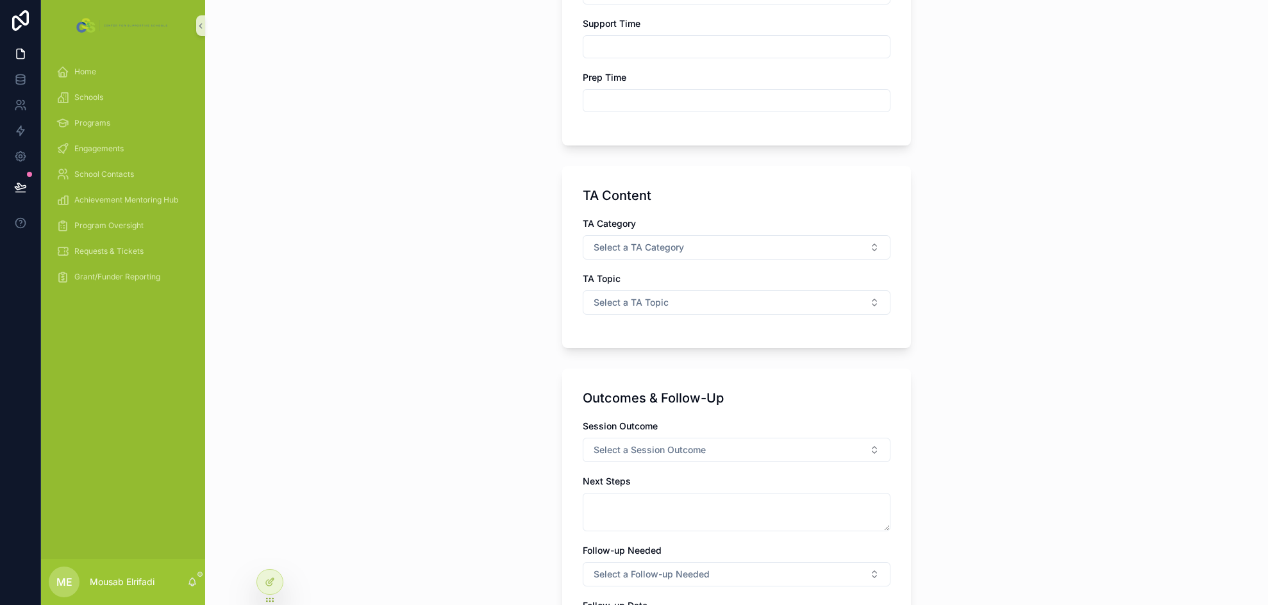
scroll to position [833, 0]
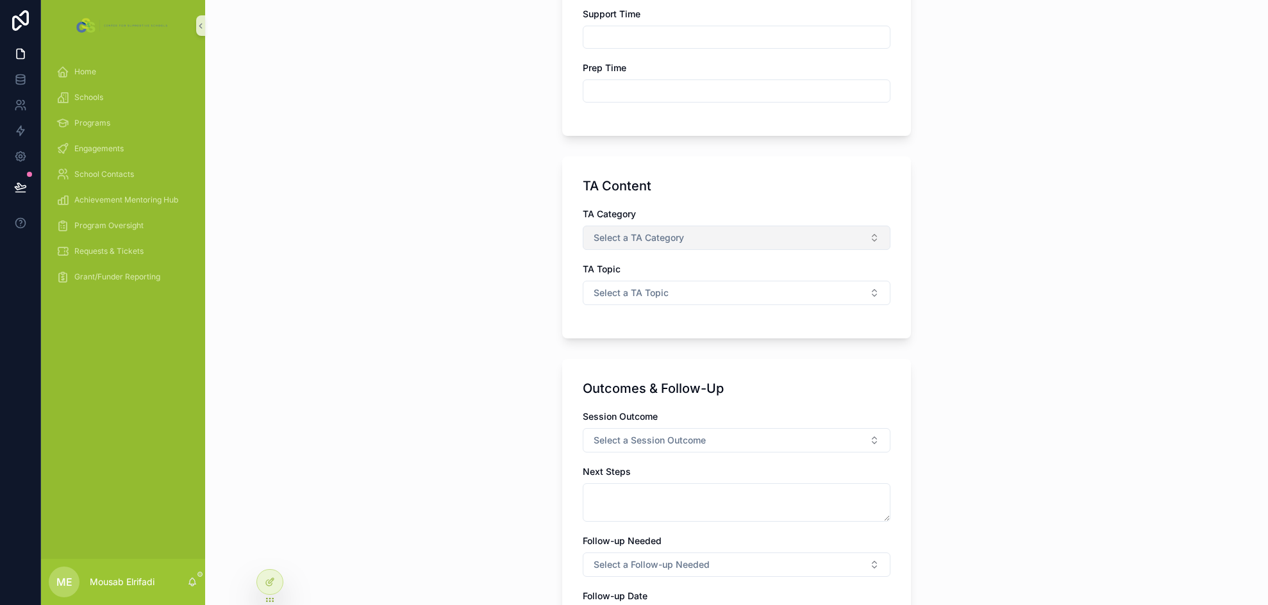
click at [633, 235] on span "Select a TA Category" at bounding box center [638, 237] width 90 height 13
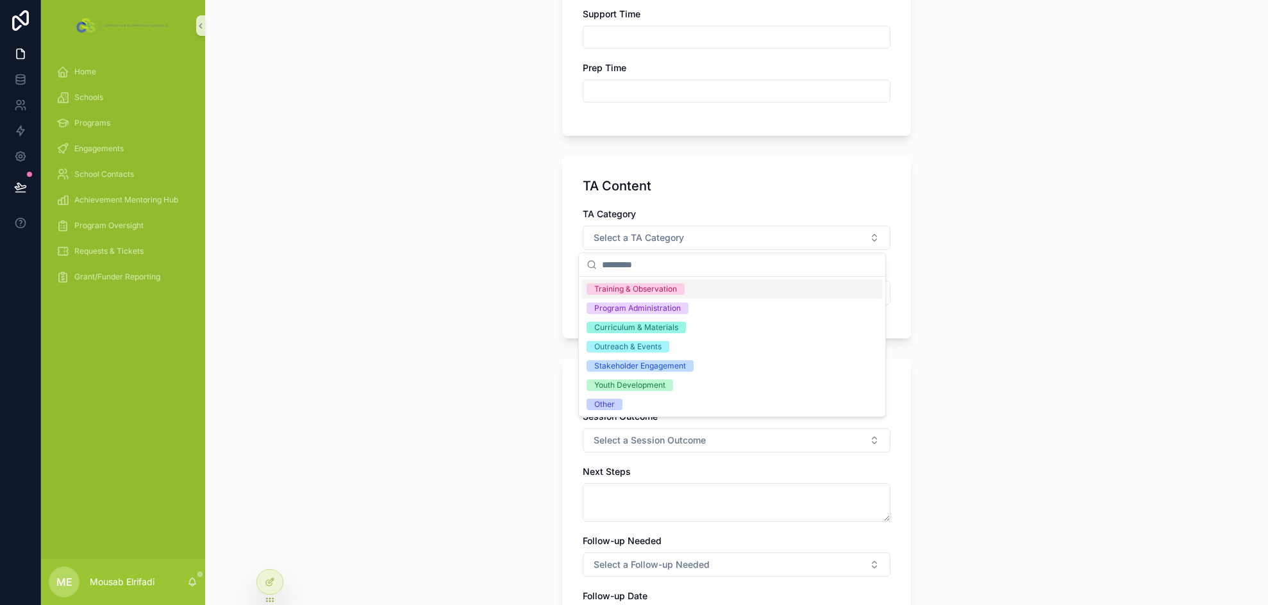
click at [482, 244] on div "Back to Engagements Technical Assistance Logs Add Technical Assistance Log Add …" at bounding box center [736, 302] width 1063 height 605
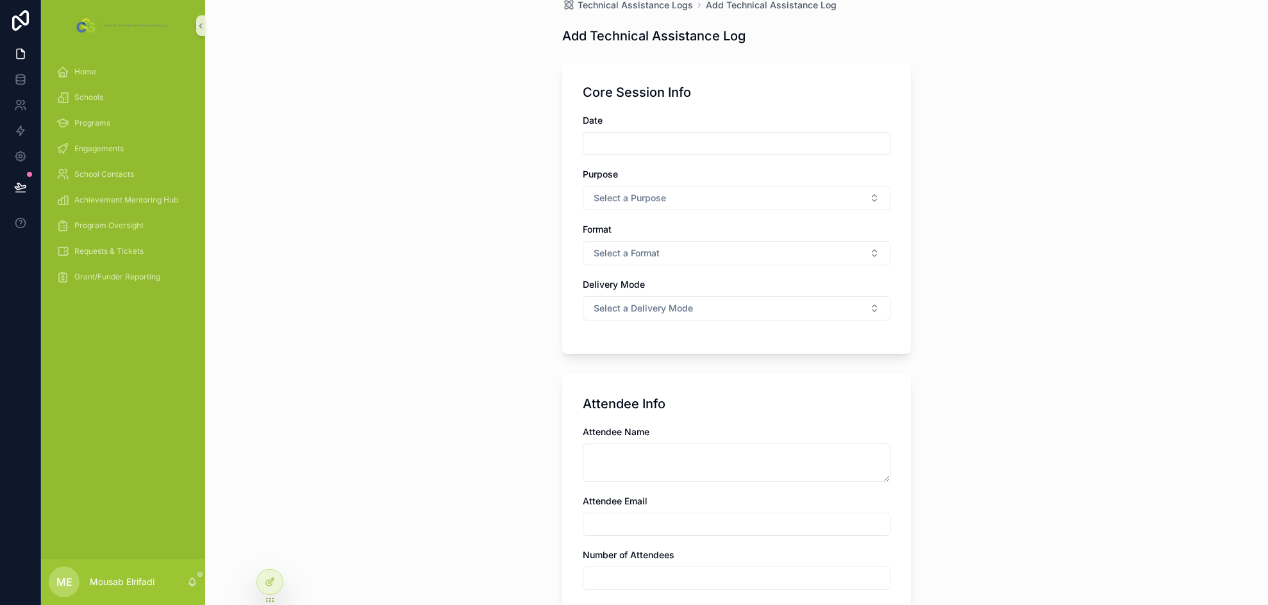
scroll to position [0, 0]
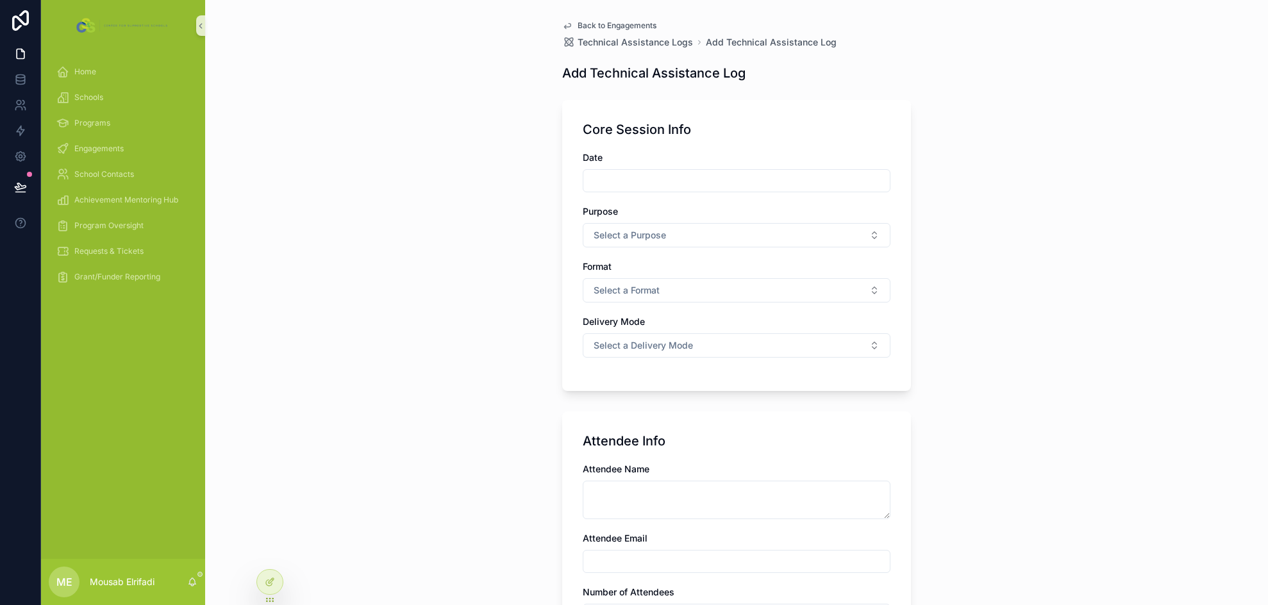
click at [392, 229] on div "Back to Engagements Technical Assistance Logs Add Technical Assistance Log Add …" at bounding box center [736, 302] width 1063 height 605
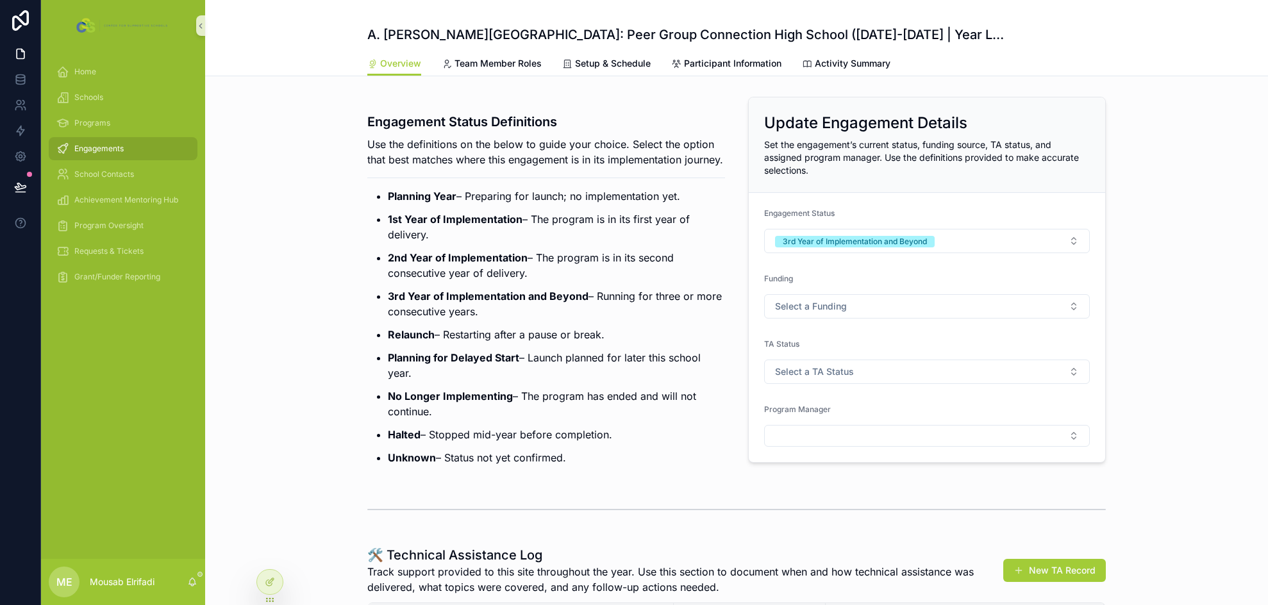
click at [97, 151] on span "Engagements" at bounding box center [98, 149] width 49 height 10
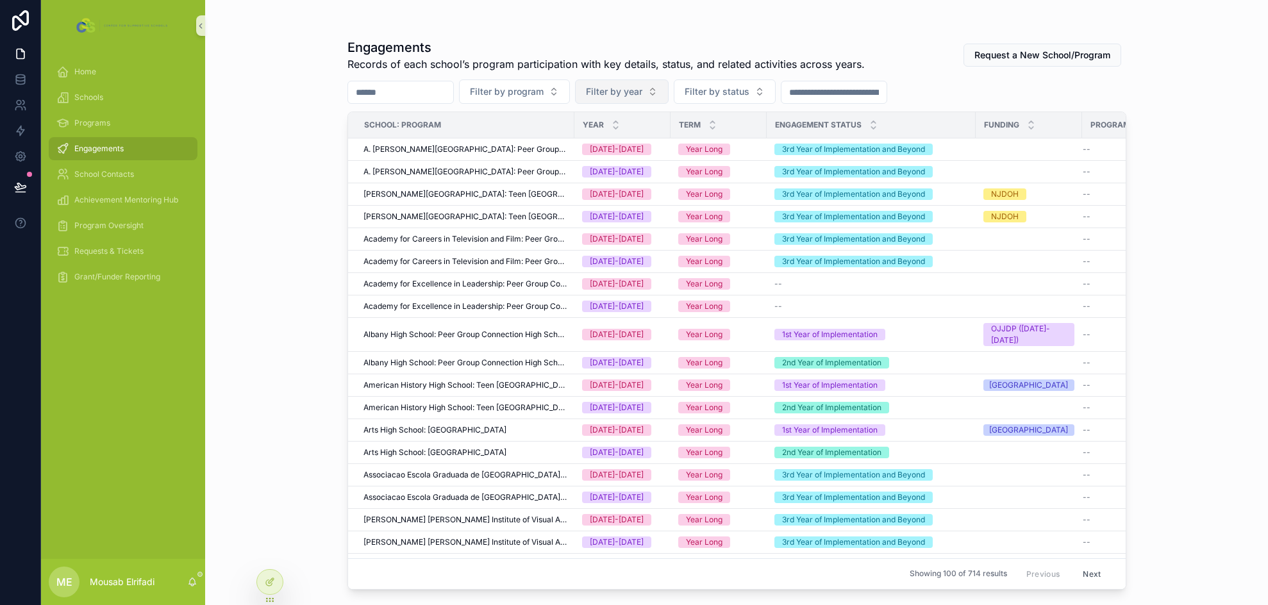
click at [634, 95] on span "Filter by year" at bounding box center [614, 91] width 56 height 13
click at [629, 156] on div "[DATE]-[DATE]" at bounding box center [653, 164] width 154 height 21
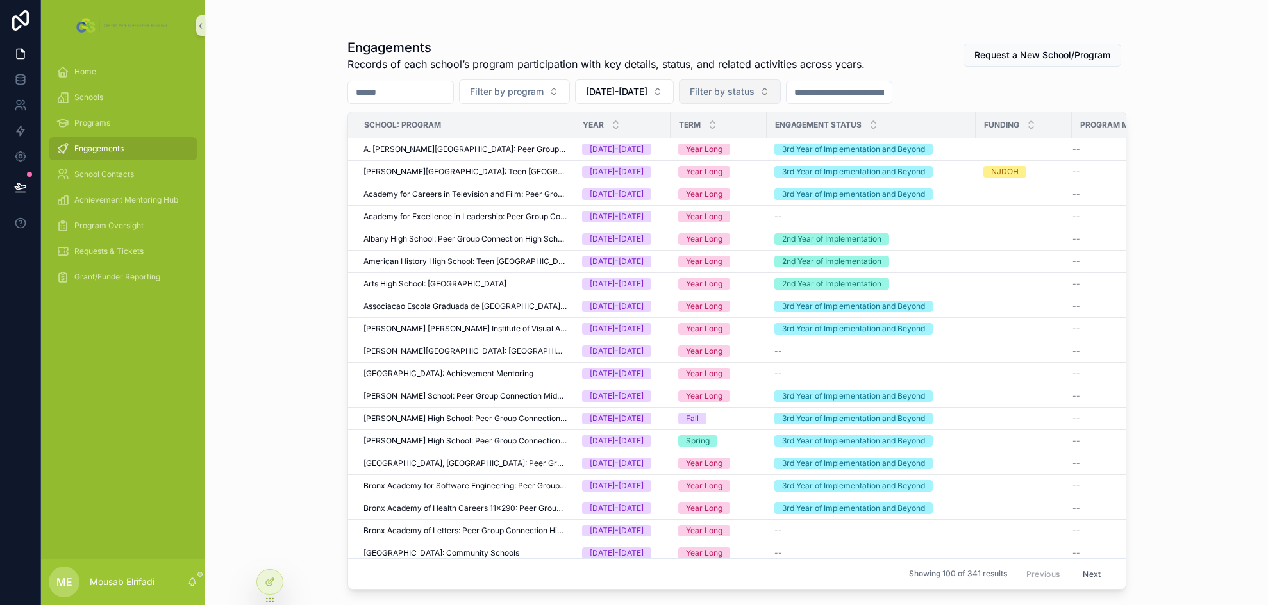
click at [716, 88] on span "Filter by status" at bounding box center [722, 91] width 65 height 13
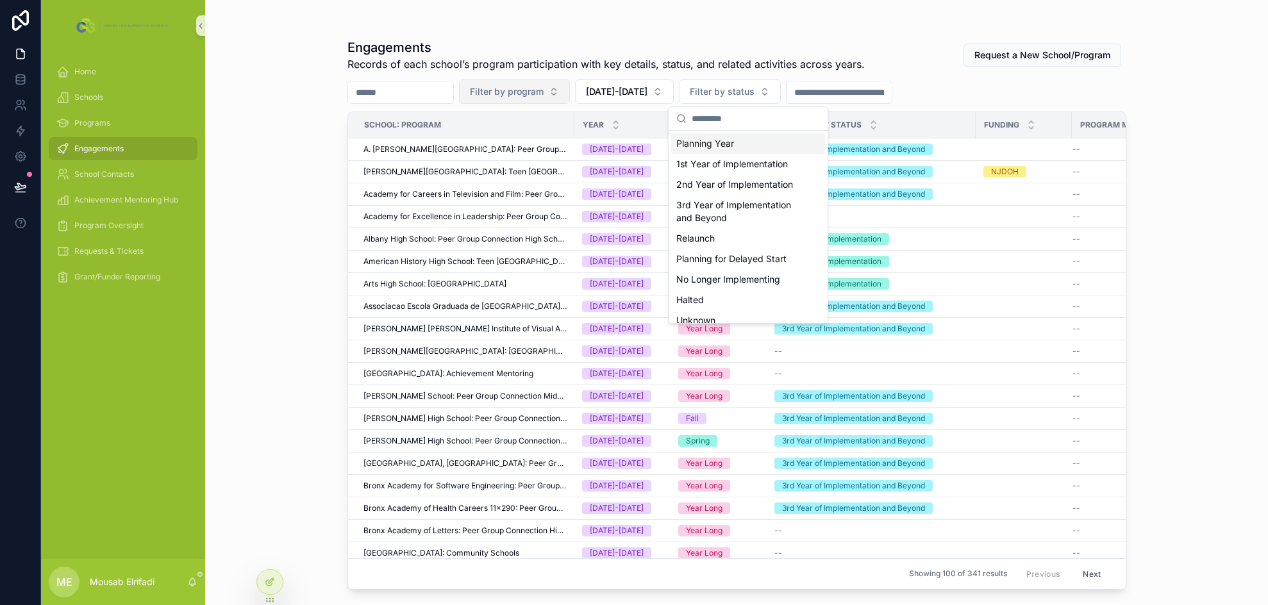
click at [543, 96] on span "Filter by program" at bounding box center [507, 91] width 74 height 13
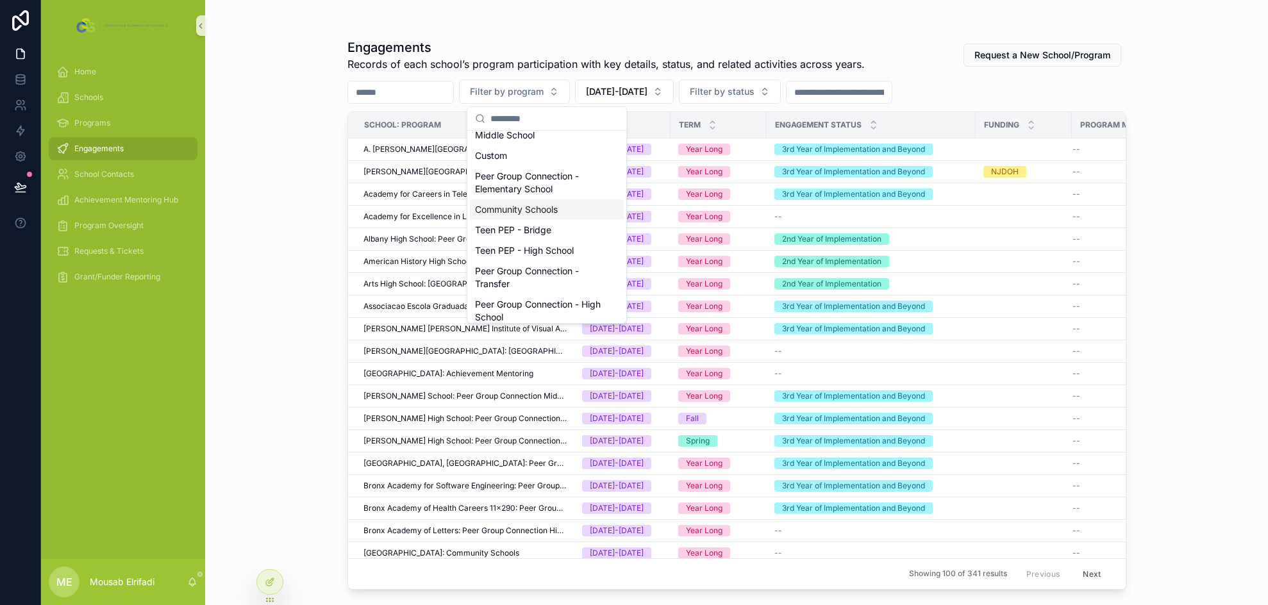
scroll to position [64, 0]
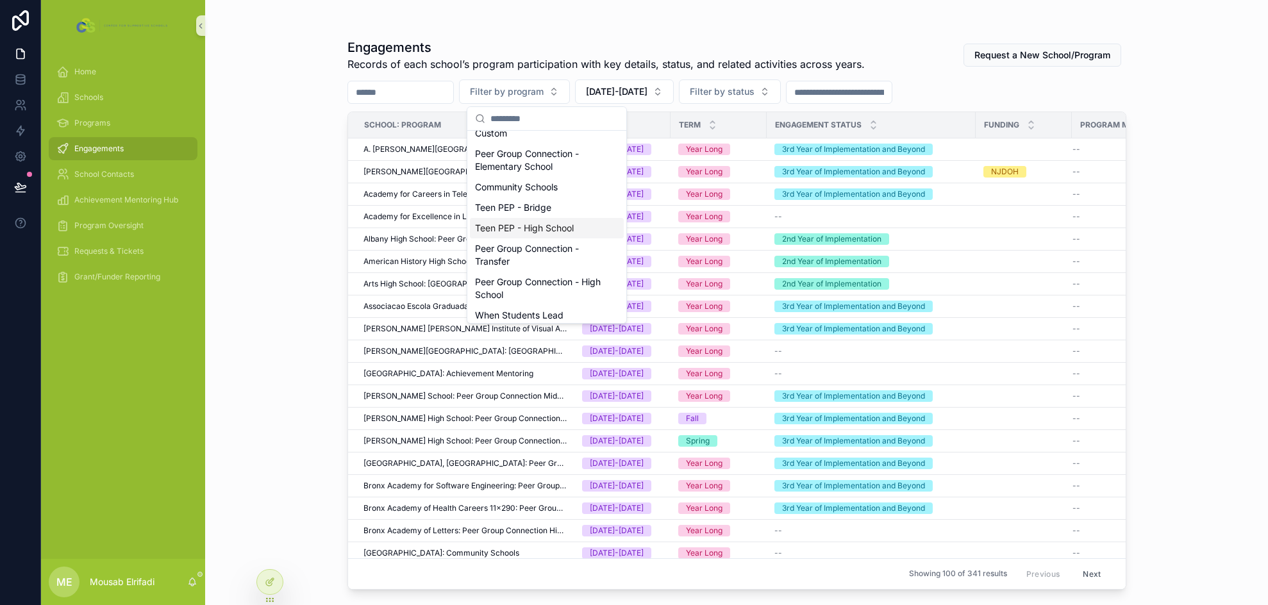
click at [549, 232] on div "Teen PEP - High School" at bounding box center [547, 228] width 154 height 21
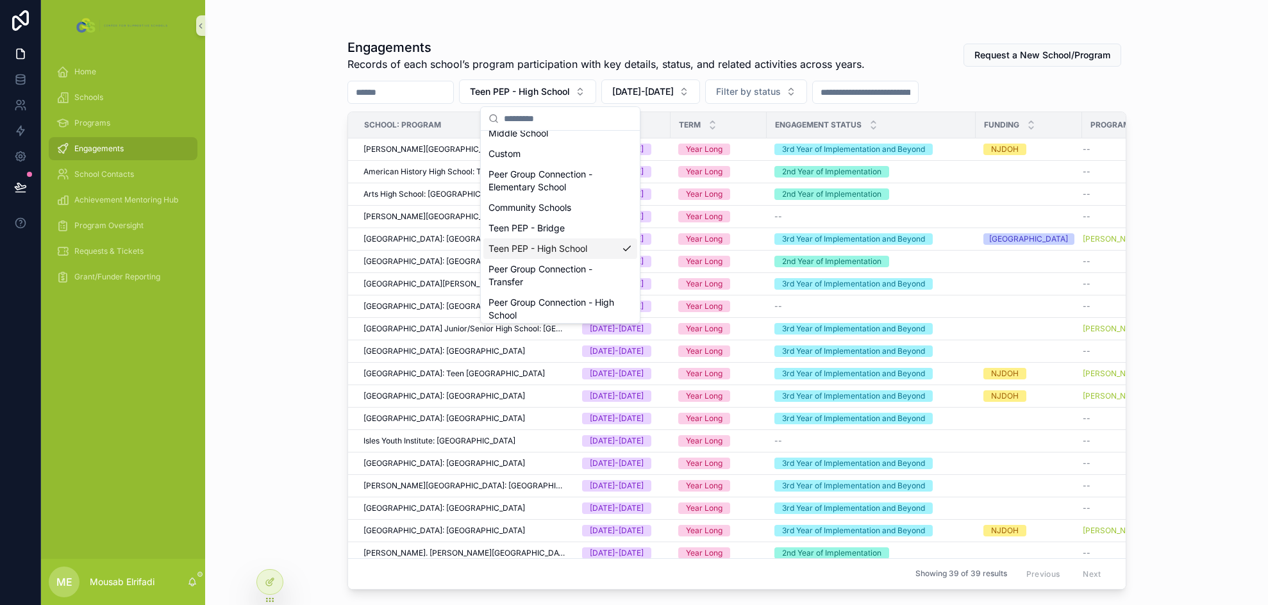
scroll to position [85, 0]
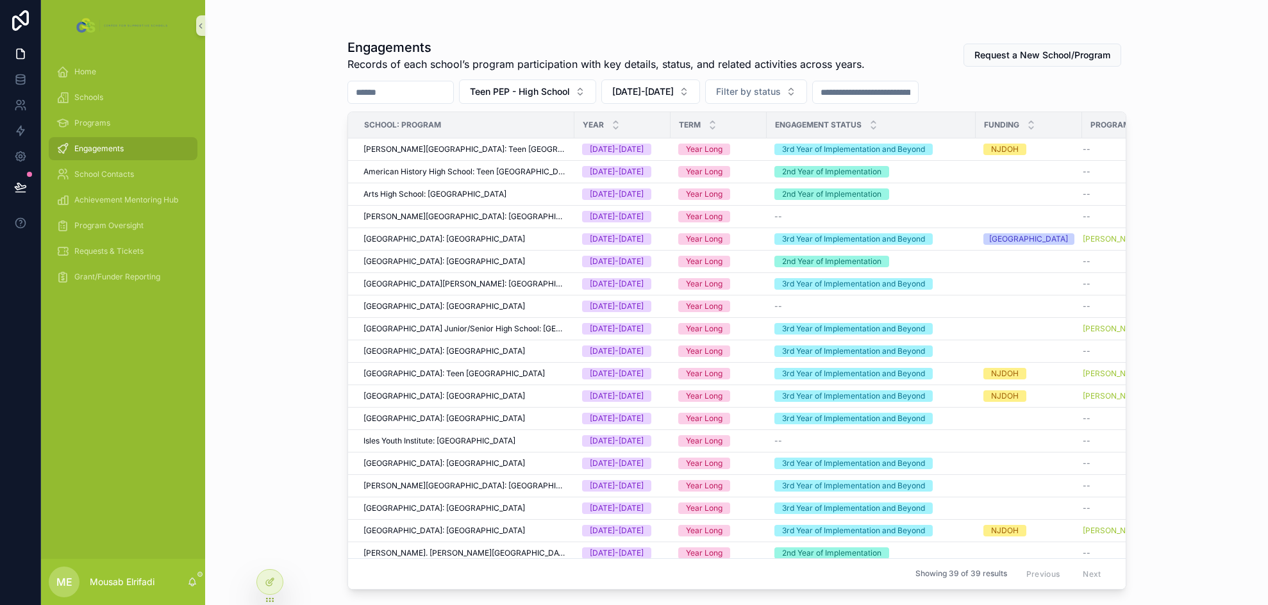
click at [317, 212] on div "Engagements Records of each school’s program participation with key details, st…" at bounding box center [736, 302] width 1063 height 605
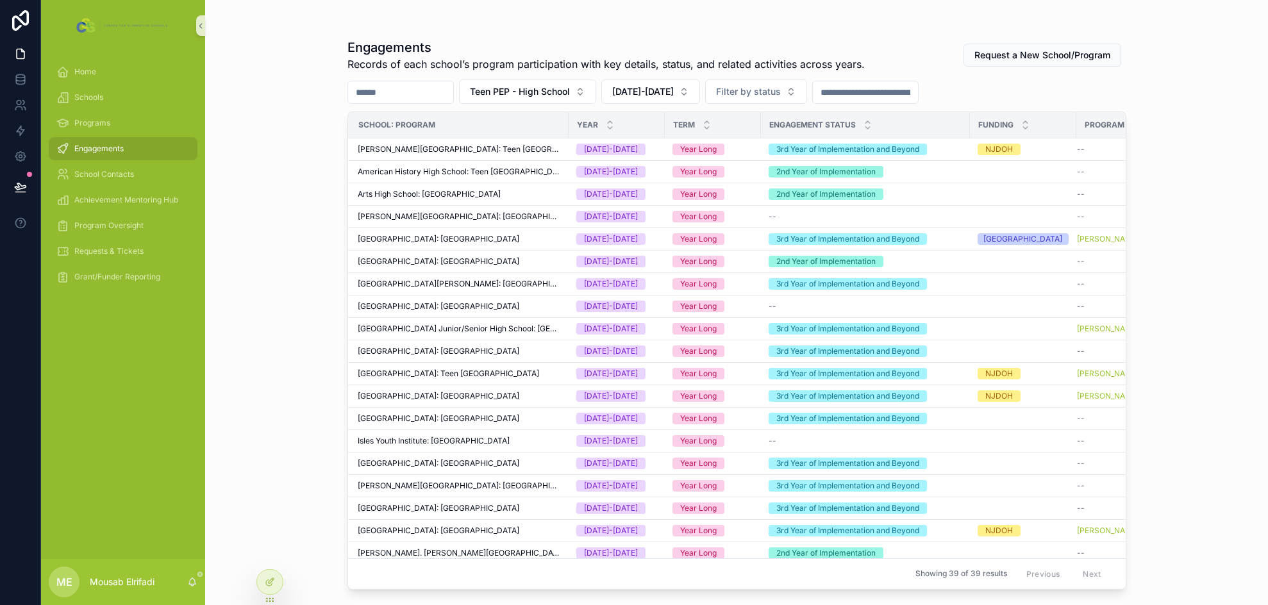
scroll to position [0, 0]
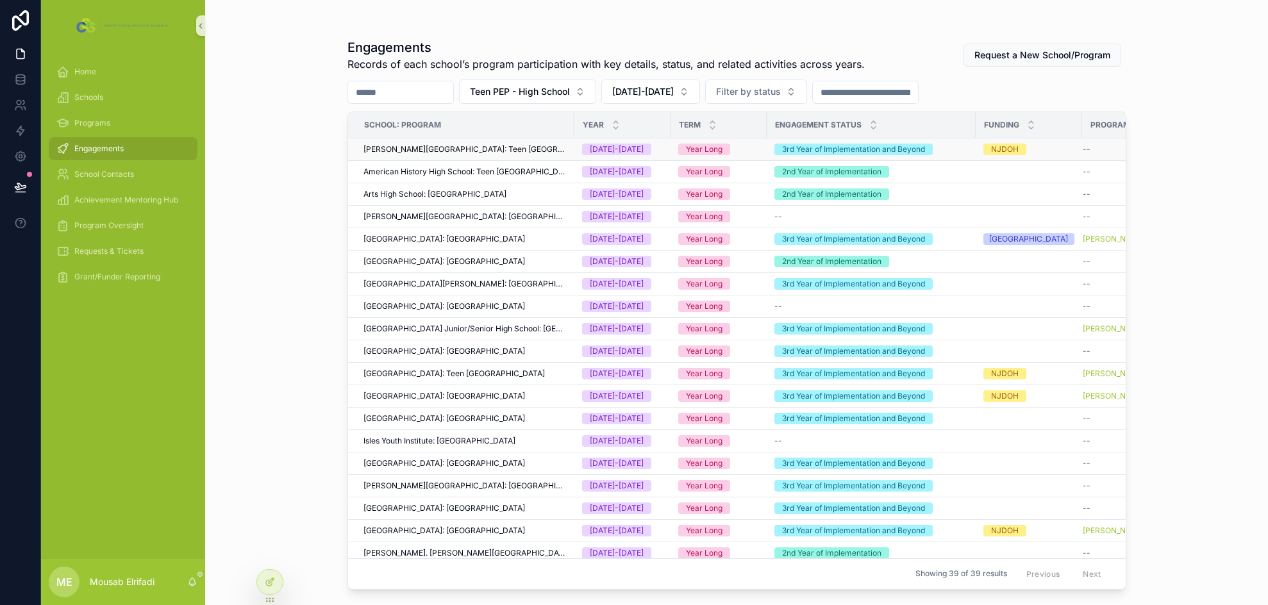
click at [459, 151] on span "[PERSON_NAME][GEOGRAPHIC_DATA]: Teen [GEOGRAPHIC_DATA]" at bounding box center [464, 149] width 203 height 10
